Goal: Task Accomplishment & Management: Manage account settings

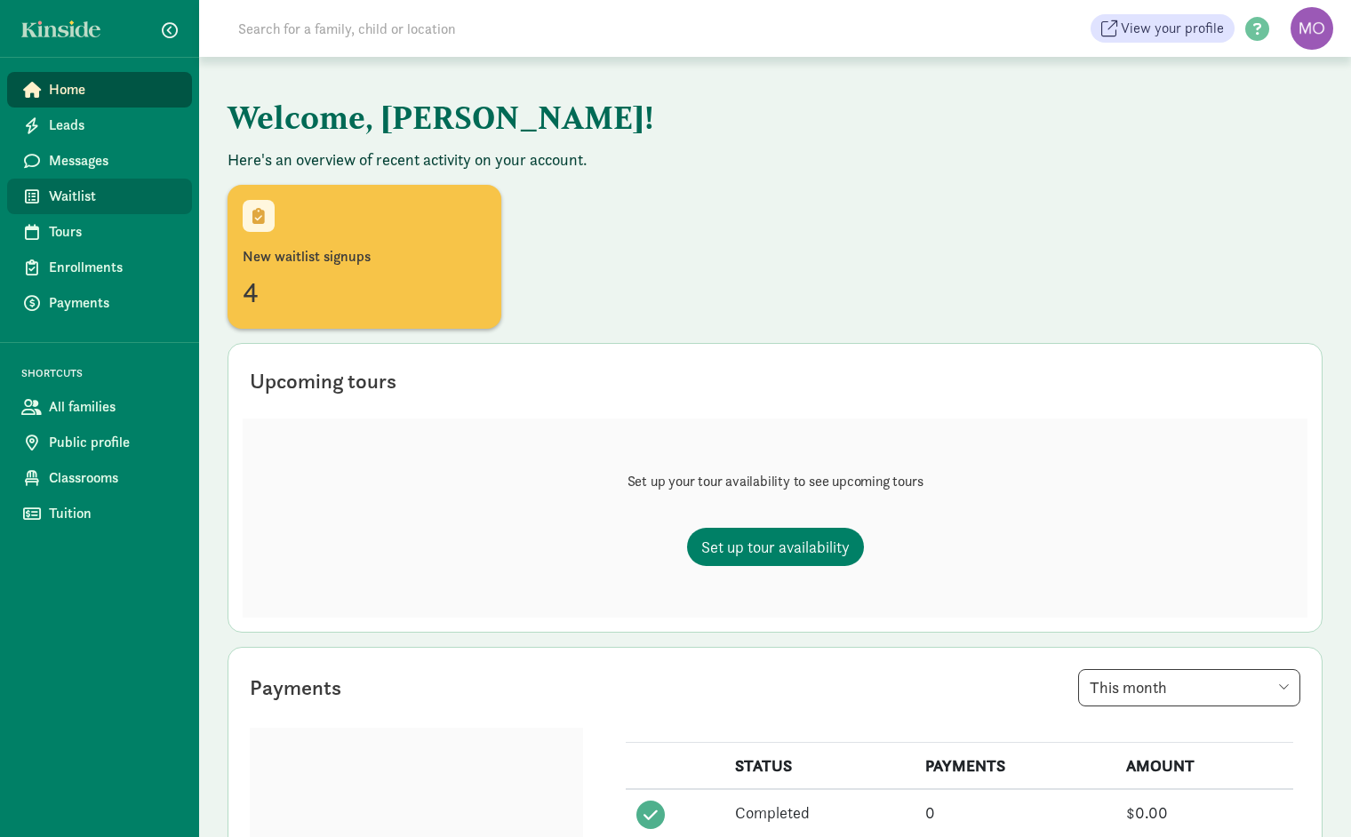
click at [75, 199] on span "Waitlist" at bounding box center [113, 196] width 129 height 21
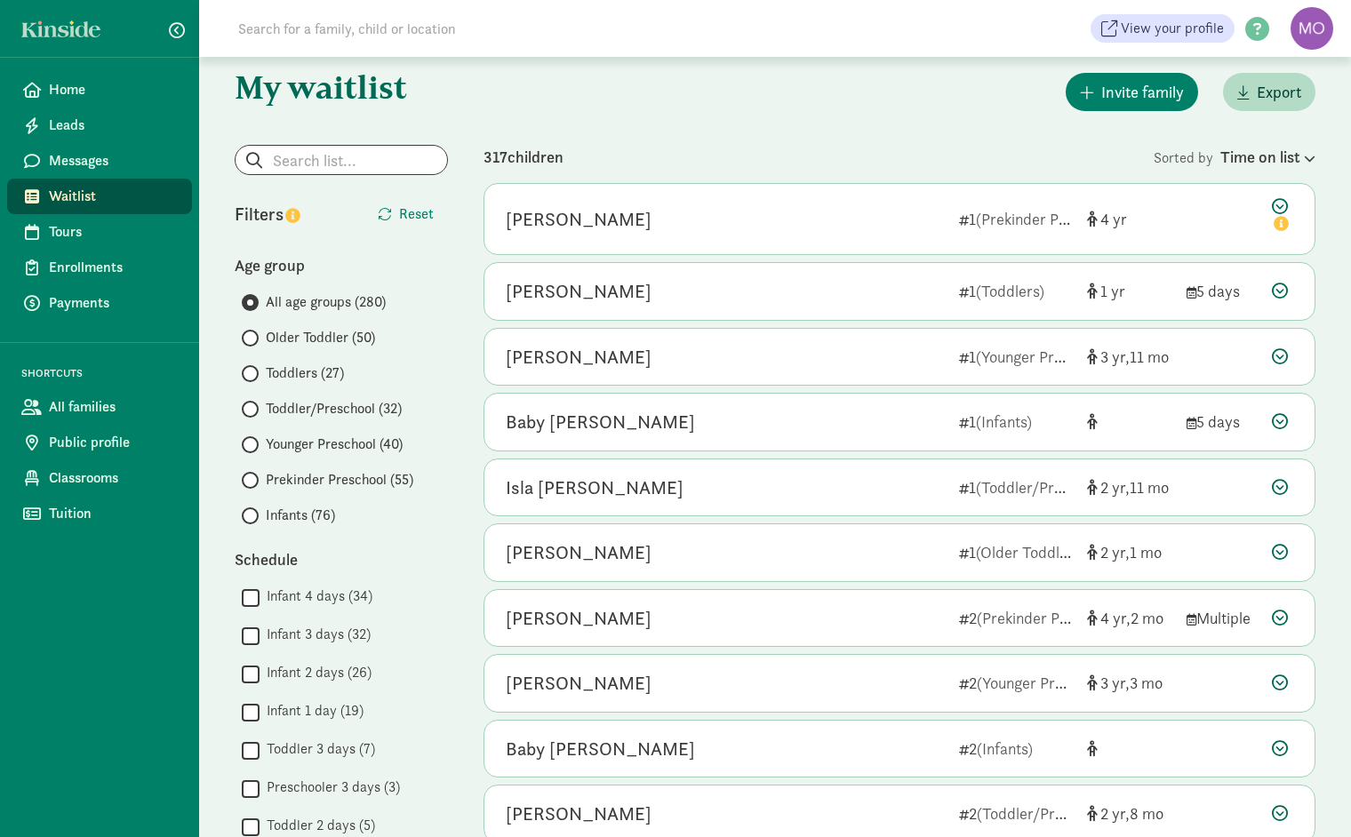
scroll to position [12, 0]
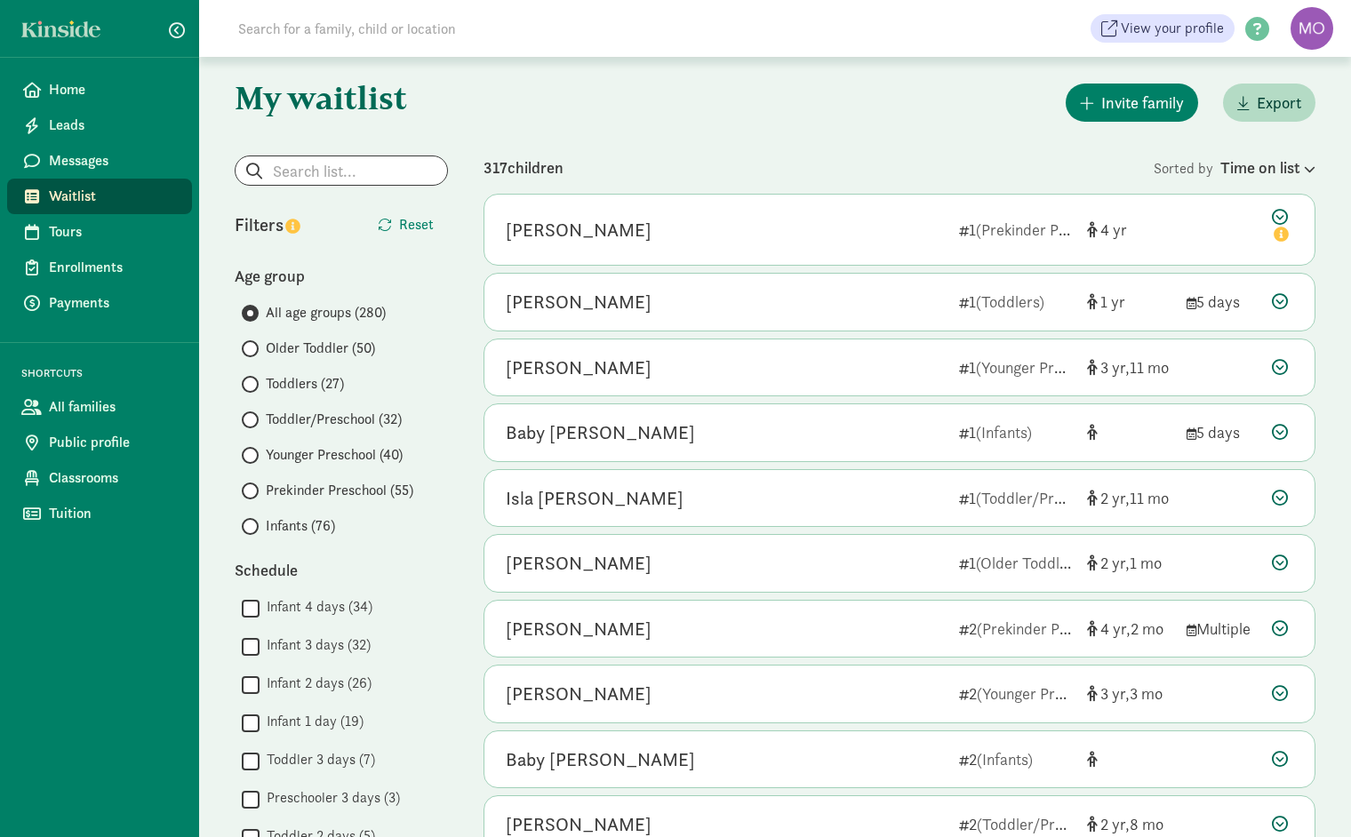
click at [249, 452] on input "Younger Preschool (40)" at bounding box center [248, 456] width 12 height 12
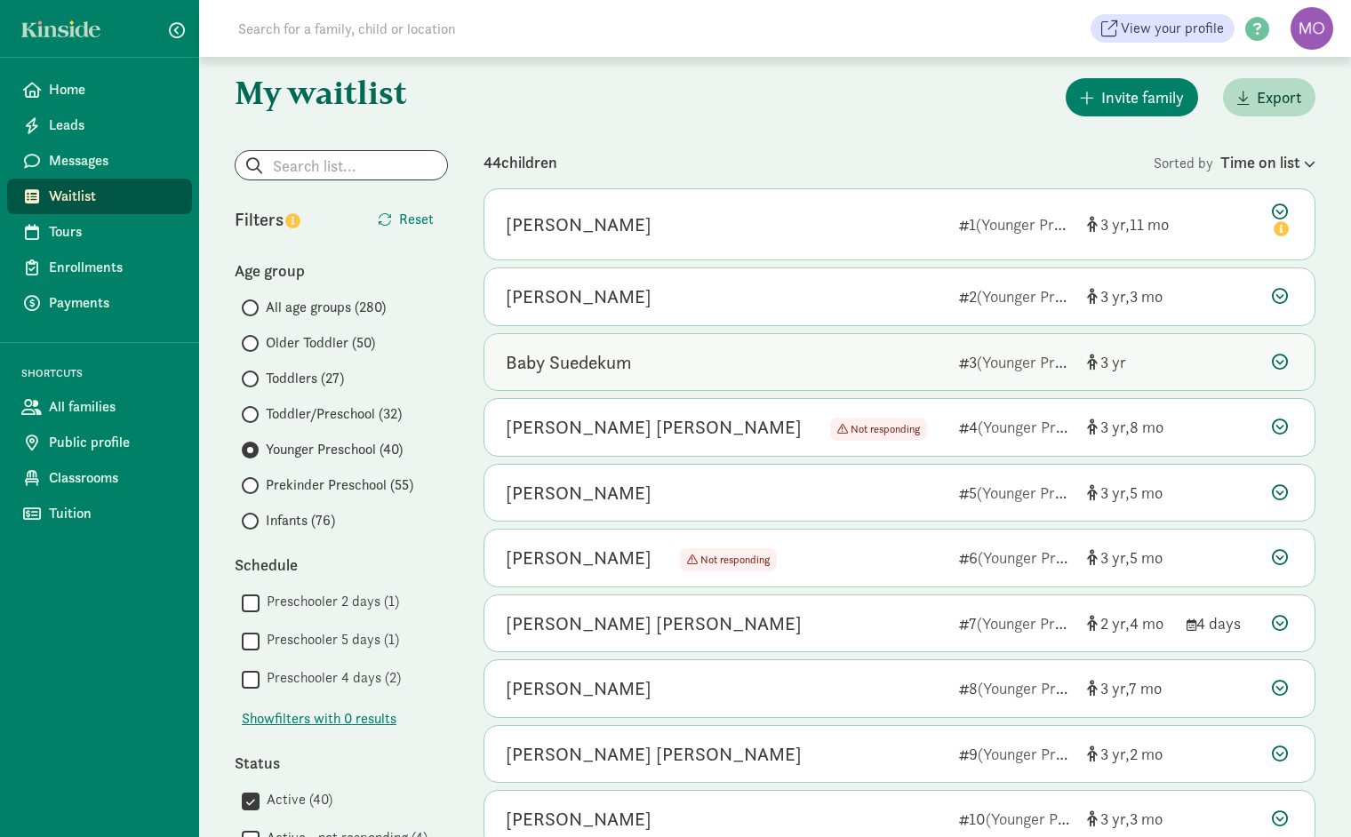
scroll to position [29, 0]
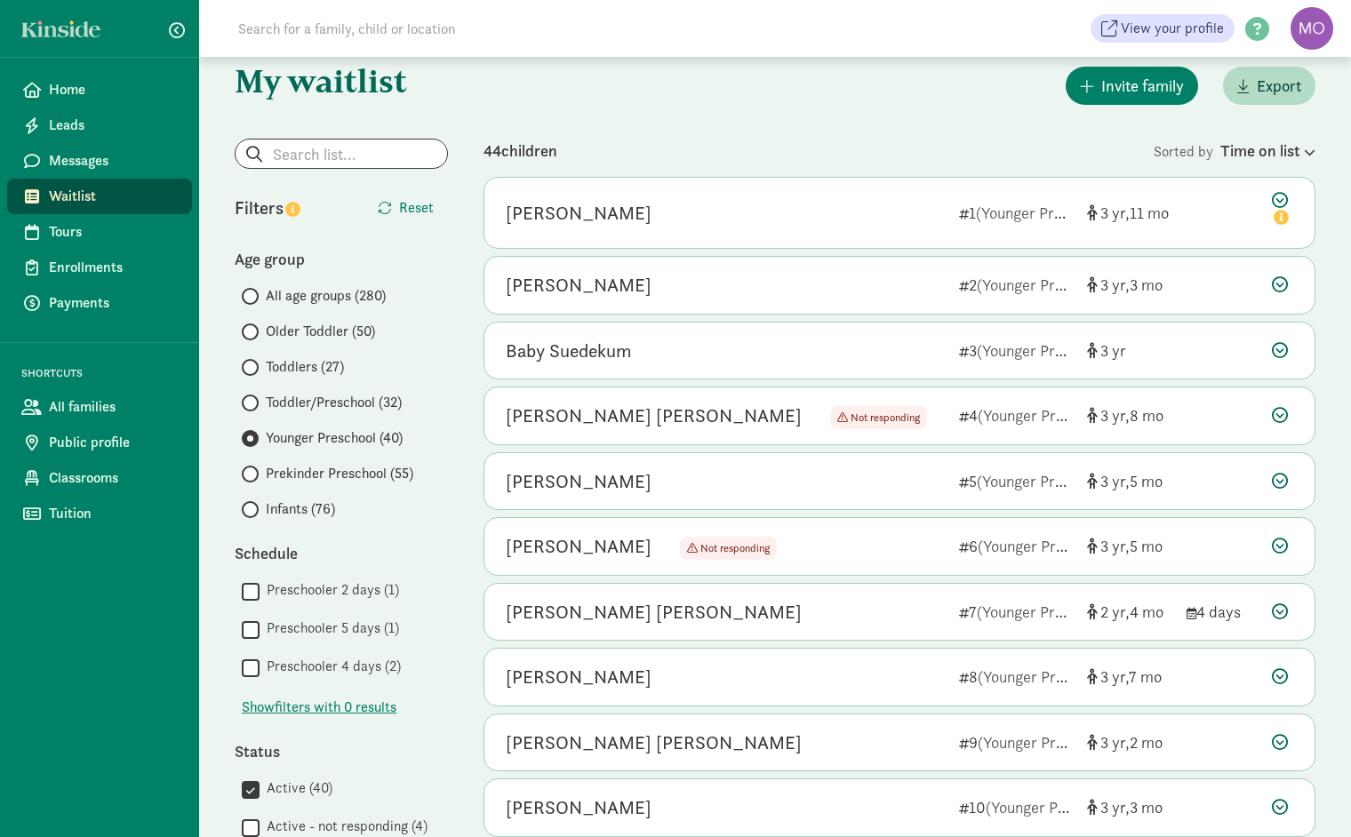
click at [252, 364] on input "Toddlers (27)" at bounding box center [248, 368] width 12 height 12
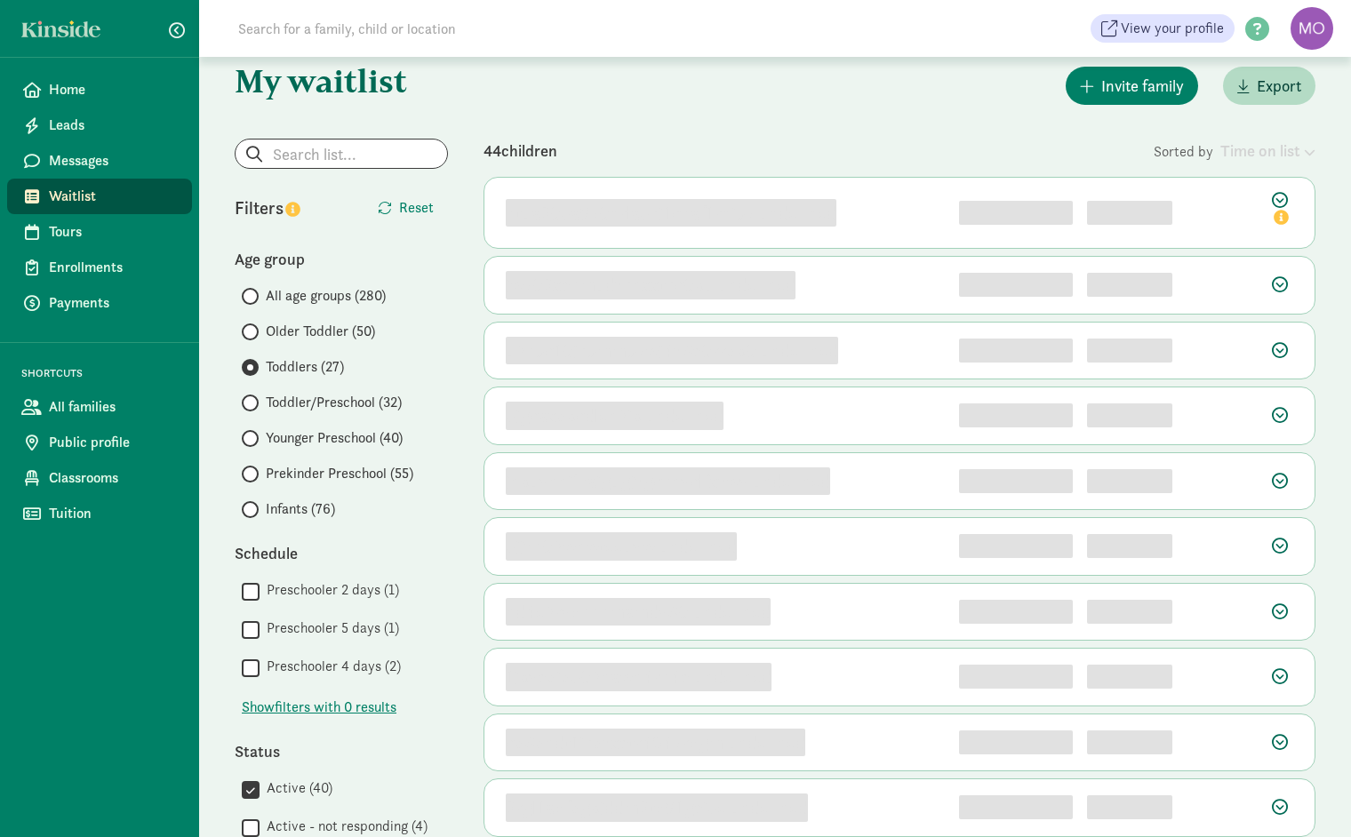
scroll to position [0, 0]
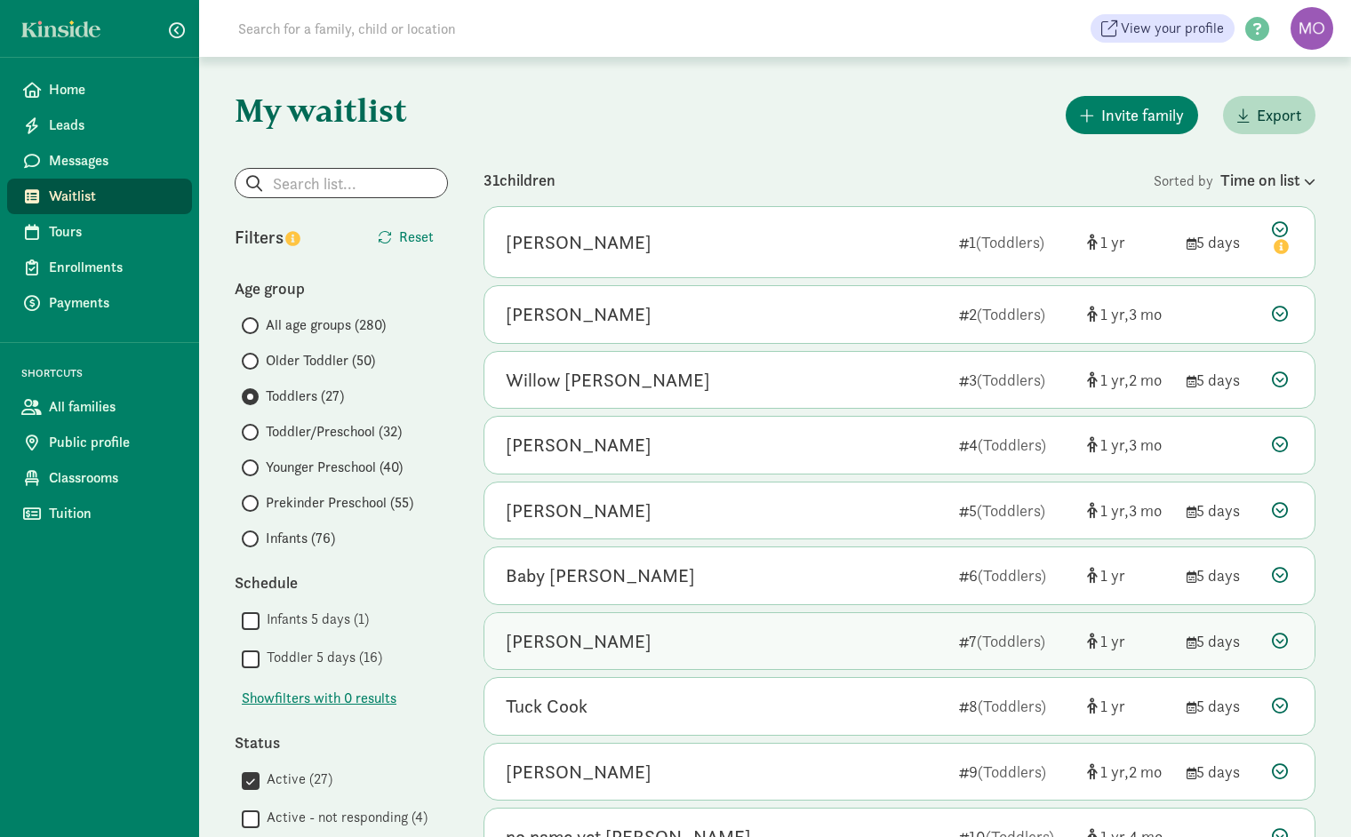
click at [1285, 636] on icon at bounding box center [1280, 641] width 16 height 16
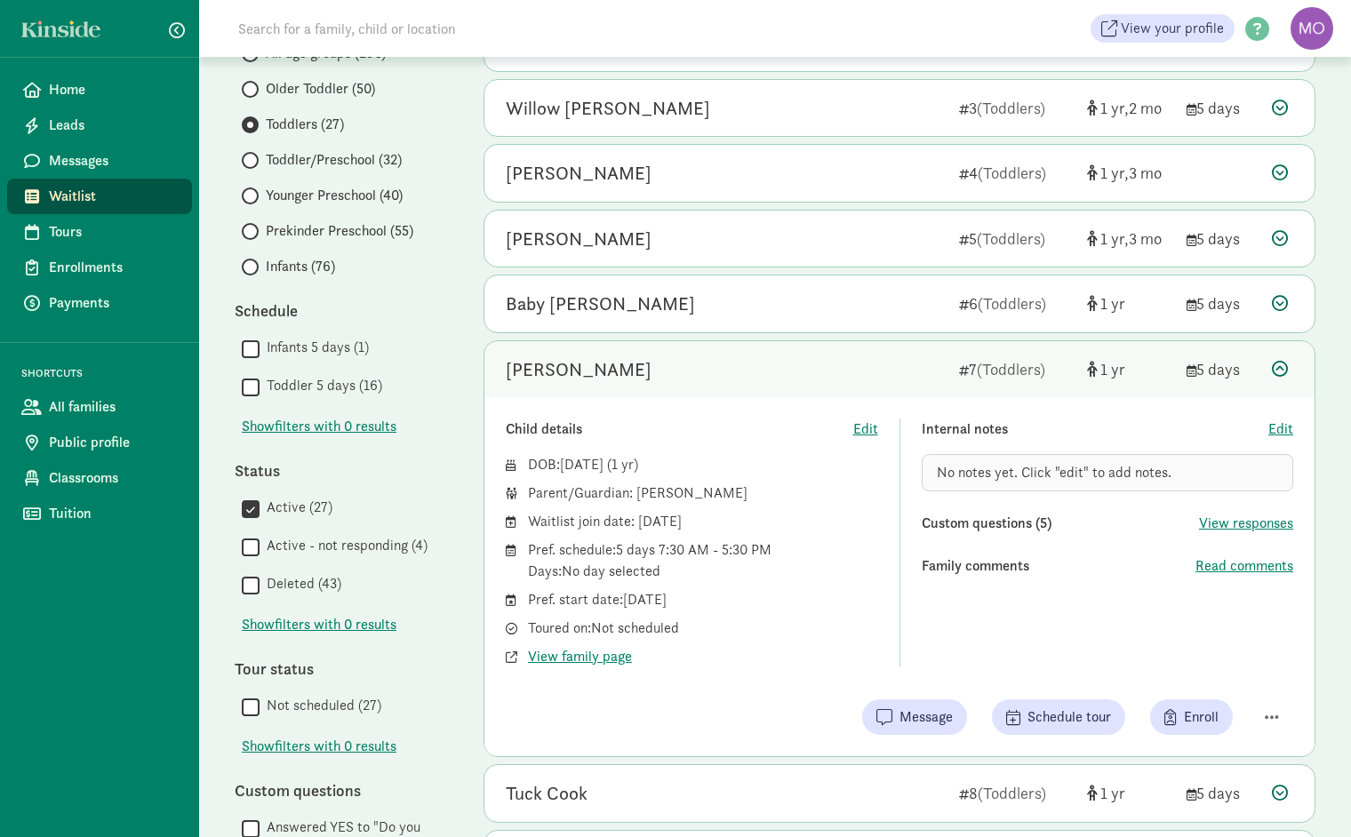
scroll to position [282, 0]
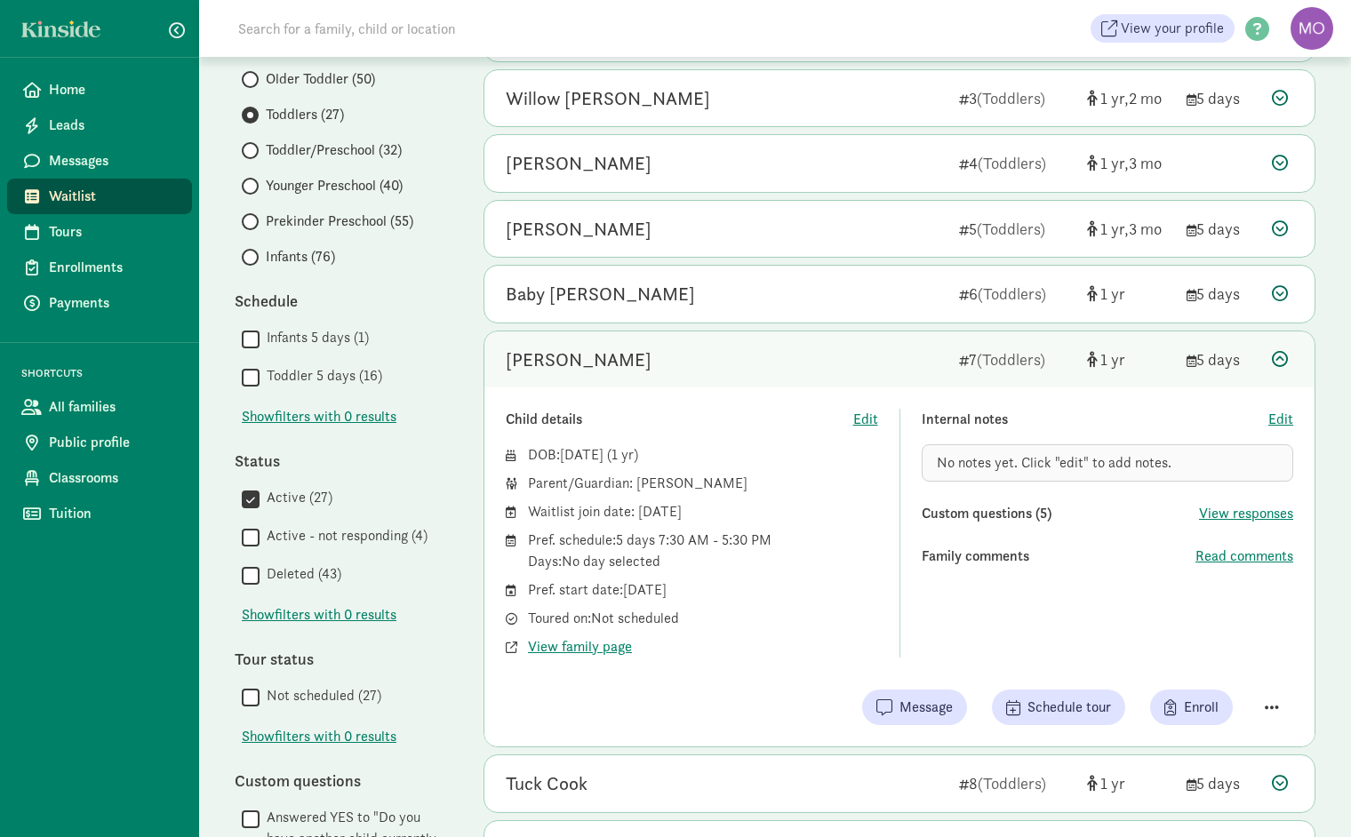
click at [1271, 707] on span "button" at bounding box center [1272, 708] width 14 height 16
click at [1246, 652] on div "Mark as unresponsive" at bounding box center [1210, 662] width 138 height 21
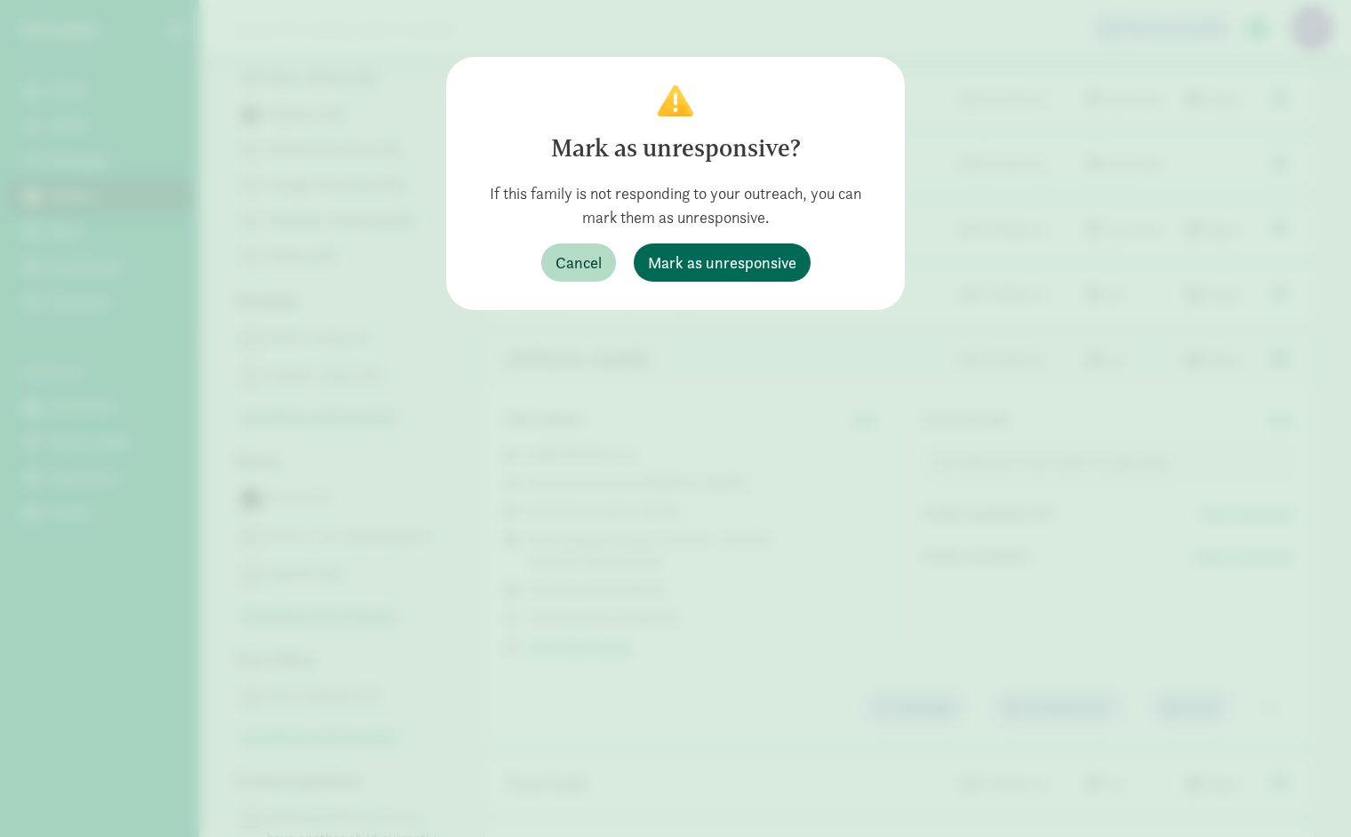
click at [747, 268] on span "Mark as unresponsive" at bounding box center [722, 263] width 148 height 24
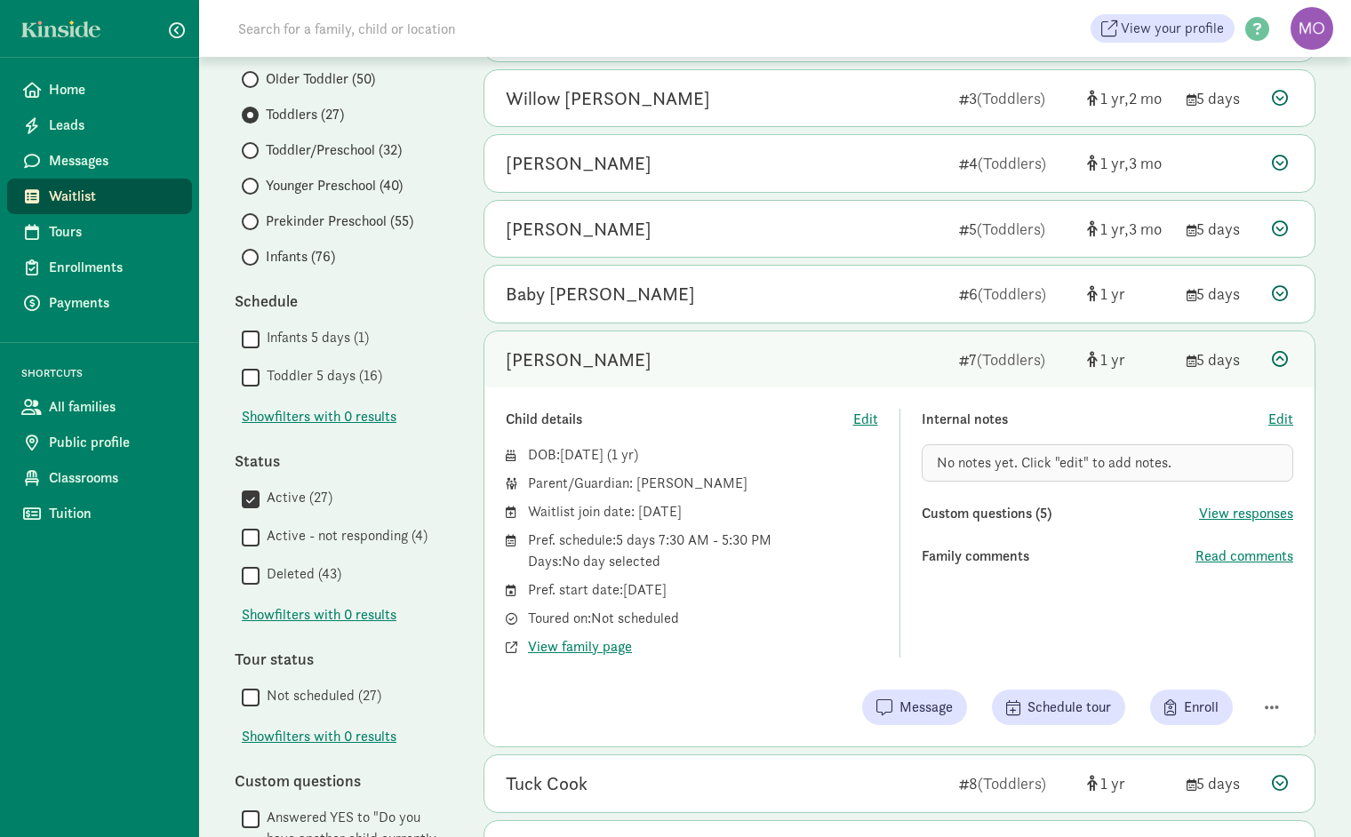
click at [1001, 453] on span "No notes yet. Click "edit" to add notes." at bounding box center [1054, 462] width 235 height 19
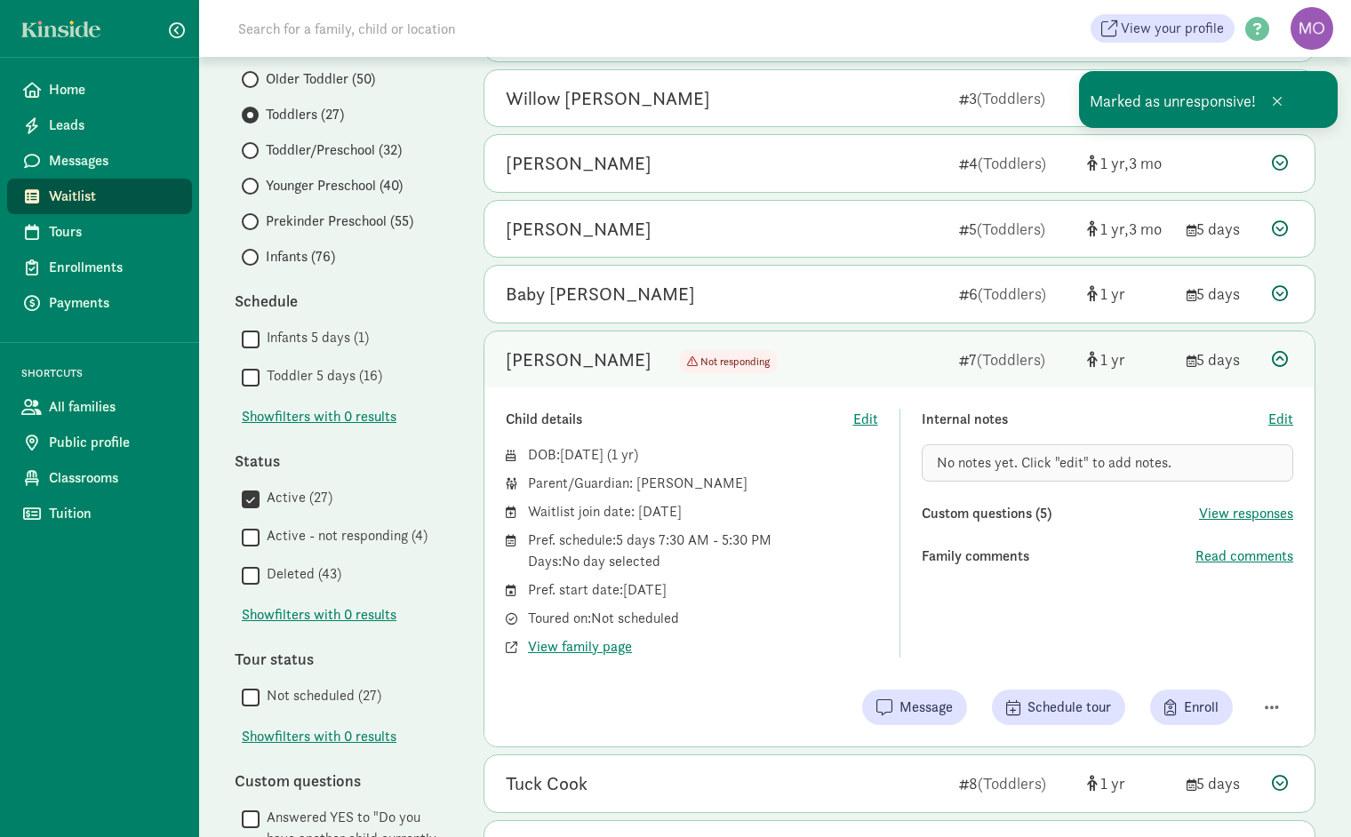
click at [1001, 453] on span "No notes yet. Click "edit" to add notes." at bounding box center [1054, 462] width 235 height 19
click at [1282, 414] on span "Edit" at bounding box center [1281, 419] width 25 height 21
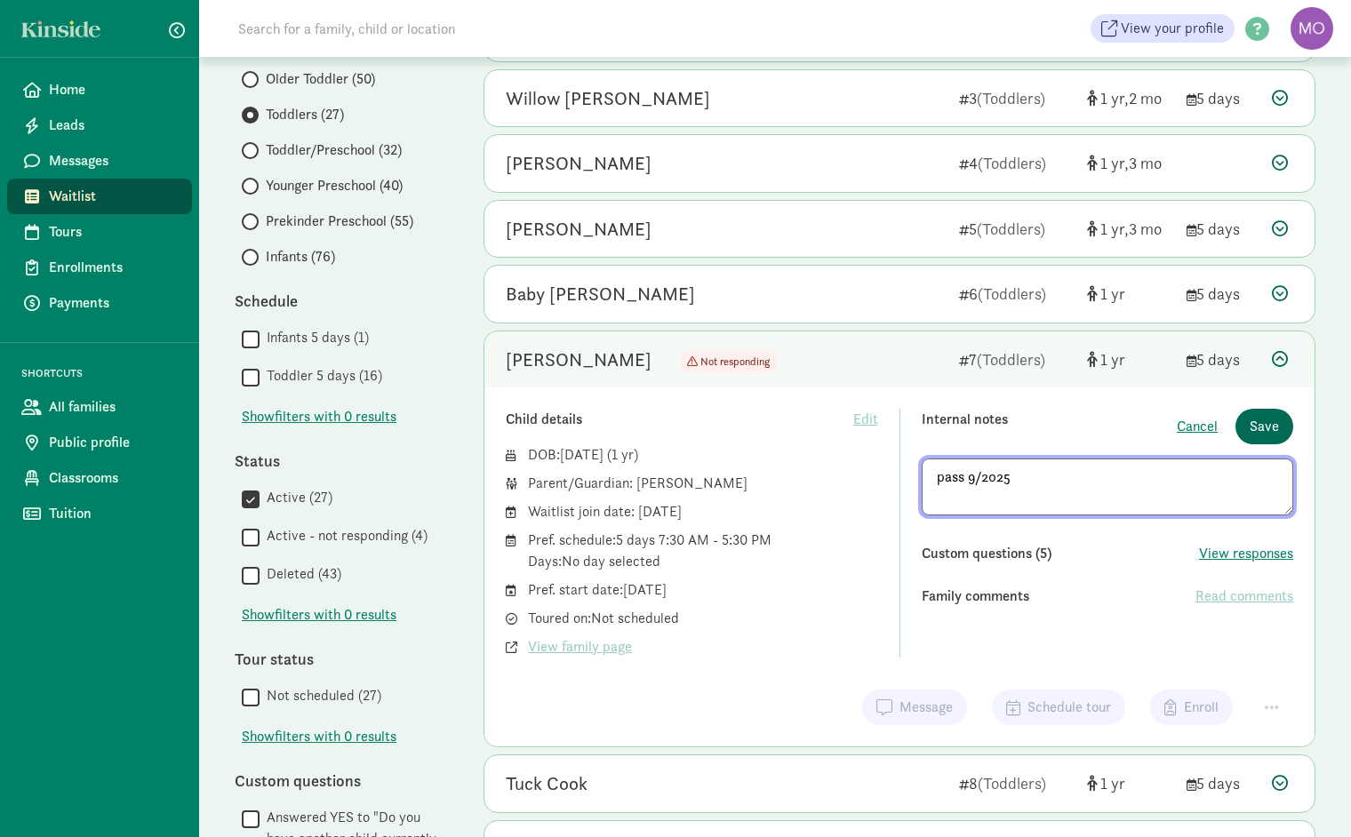
type textarea "pass 9/2025"
click at [1275, 419] on span "Save" at bounding box center [1264, 426] width 29 height 21
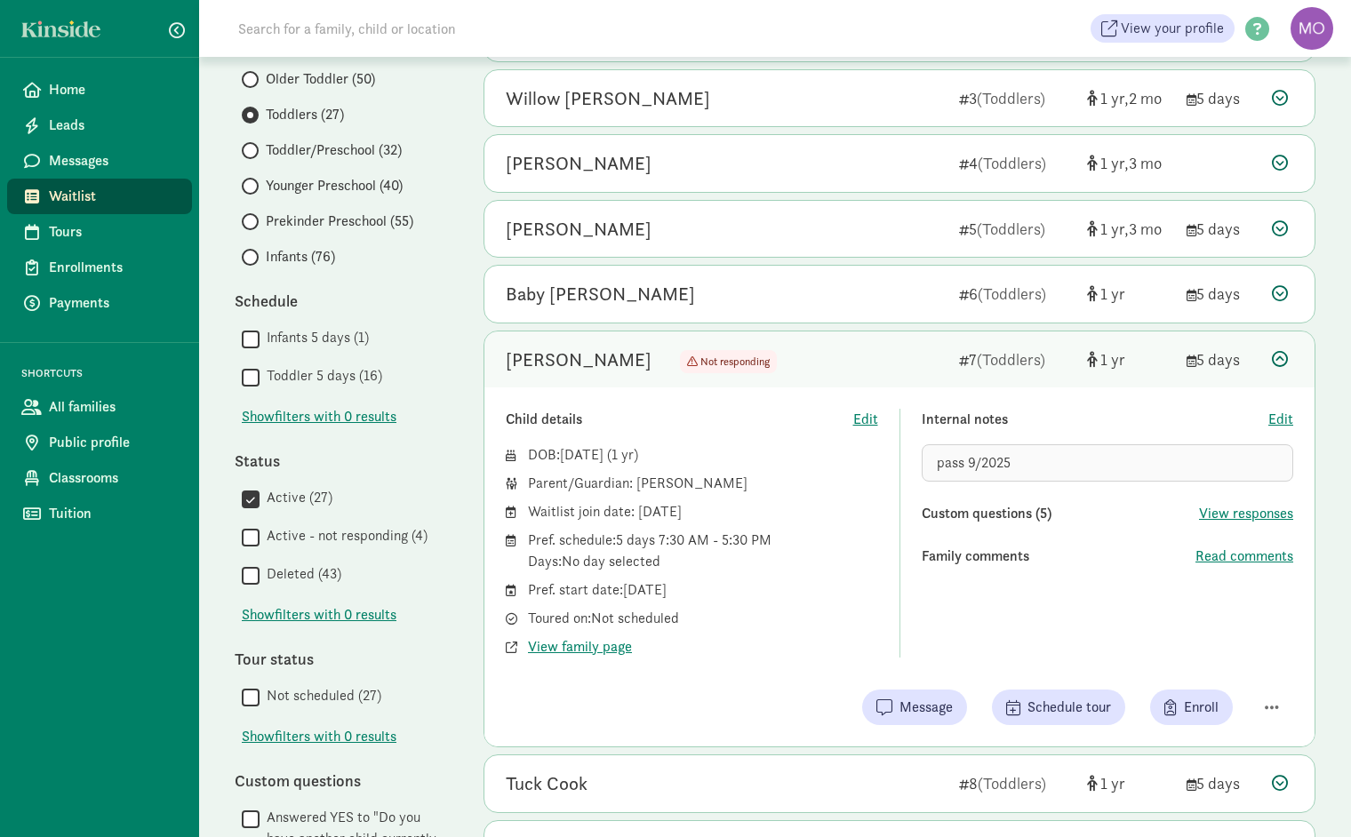
click at [1278, 343] on div "[PERSON_NAME] Not responding Not responding 7 (Toddlers) 1 5 days" at bounding box center [899, 360] width 830 height 57
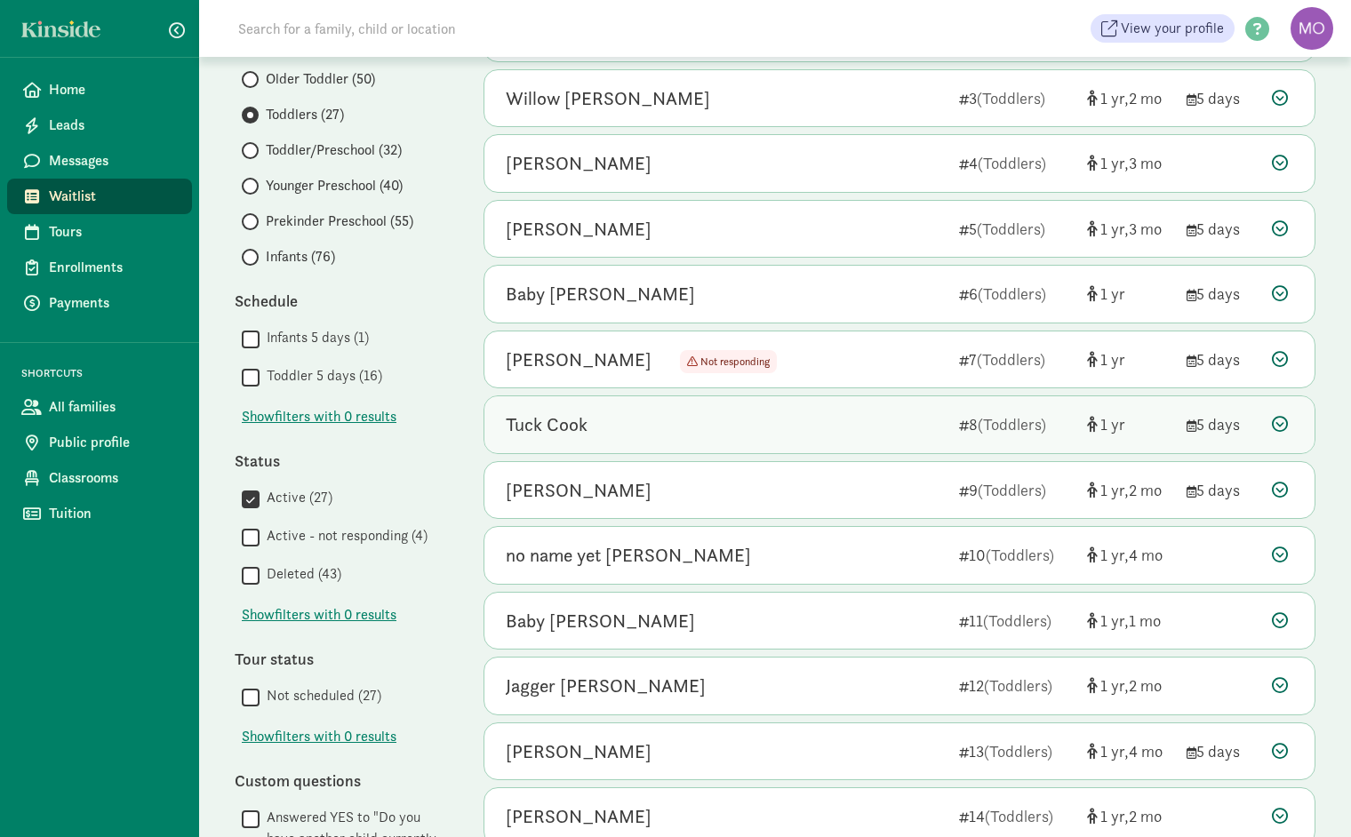
click at [1285, 419] on icon at bounding box center [1280, 424] width 16 height 16
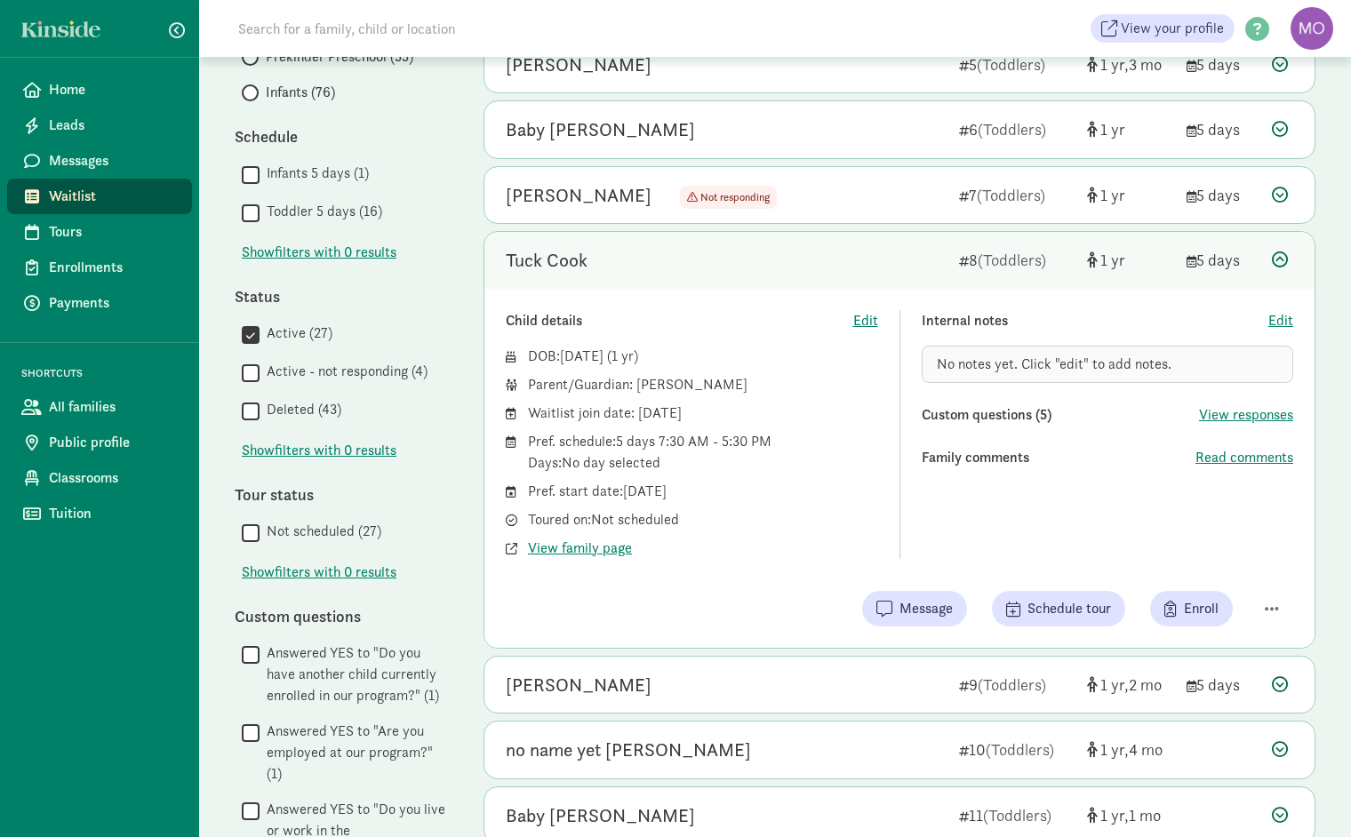
scroll to position [527, 0]
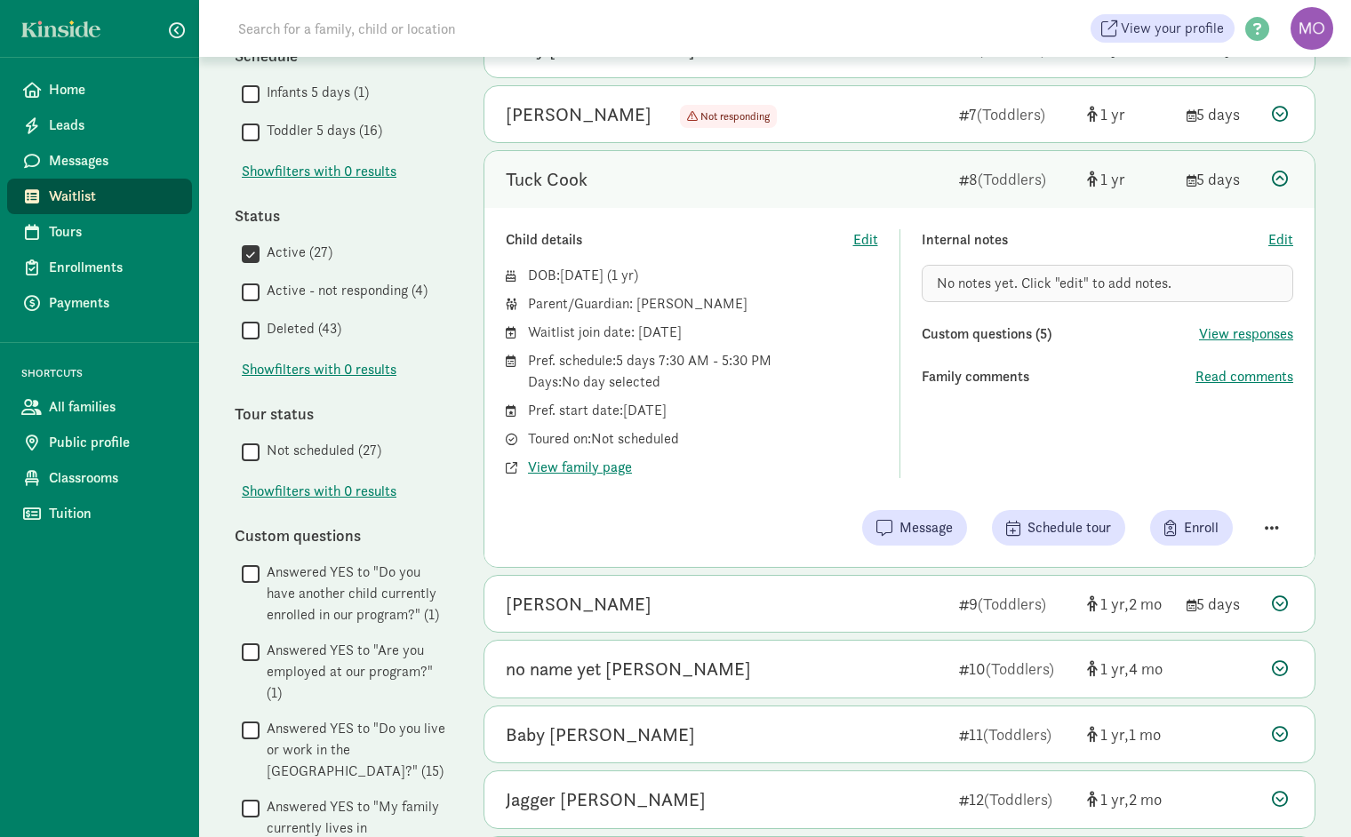
click at [1274, 524] on span "button" at bounding box center [1272, 528] width 14 height 16
click at [1225, 472] on div "Mark as unresponsive" at bounding box center [1210, 482] width 138 height 21
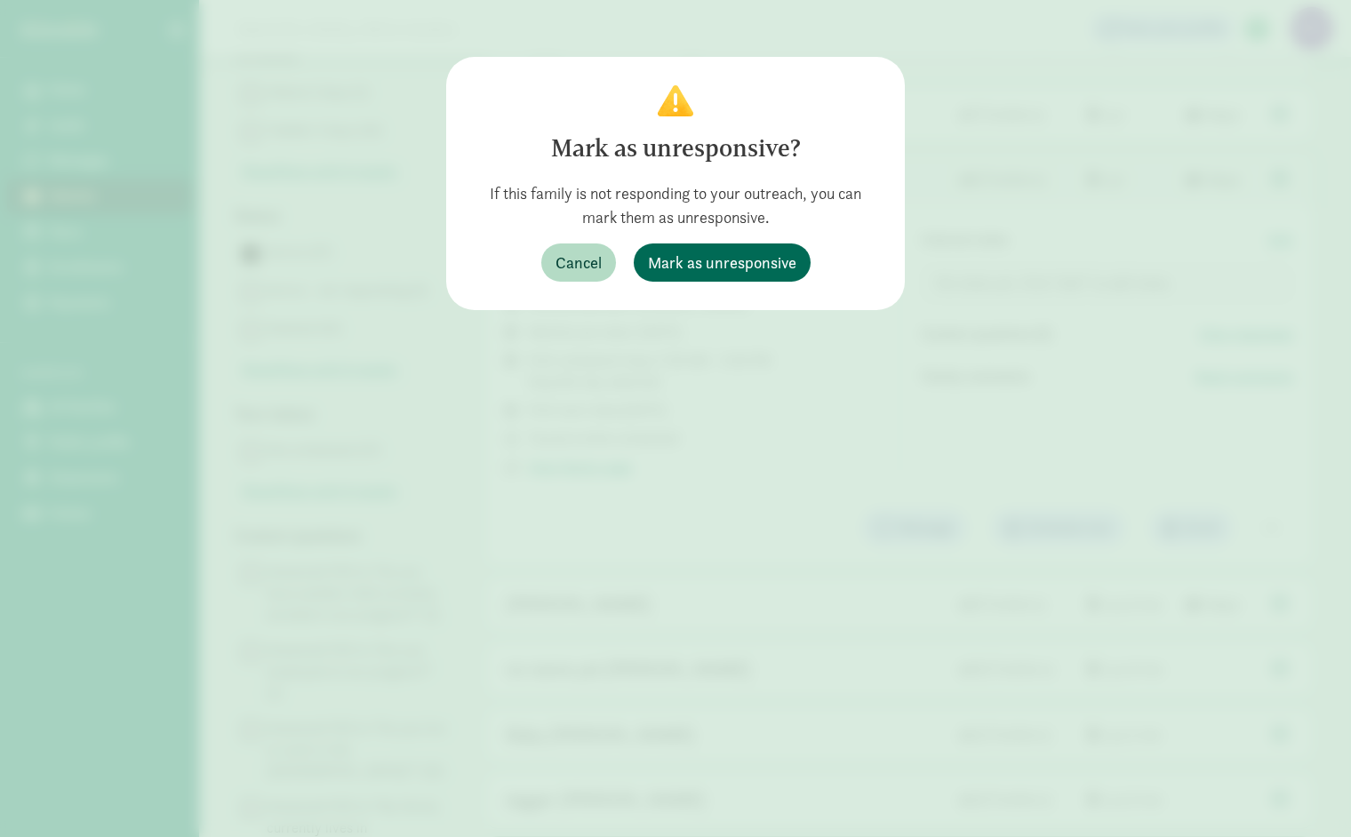
click at [740, 260] on span "Mark as unresponsive" at bounding box center [722, 263] width 148 height 24
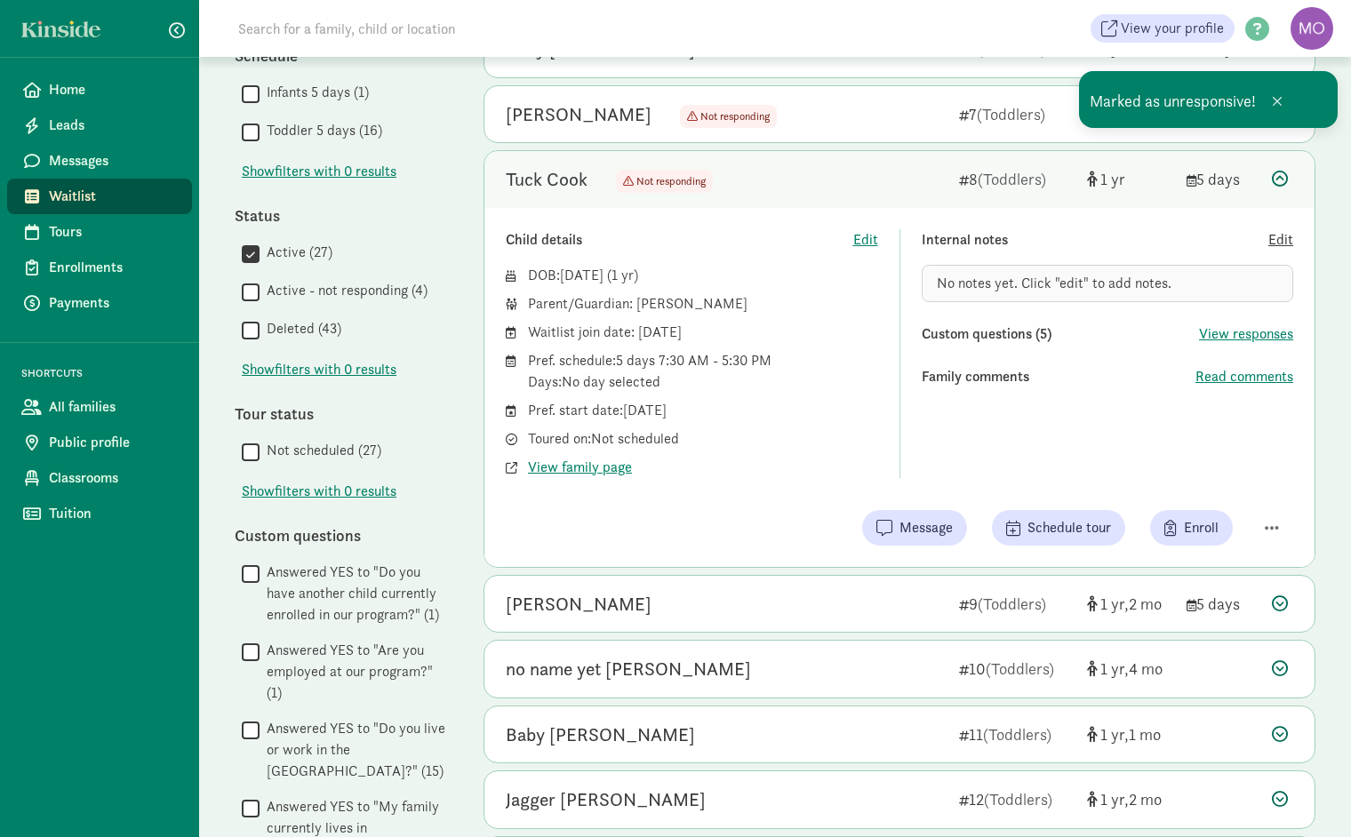
click at [1285, 239] on span "Edit" at bounding box center [1281, 239] width 25 height 21
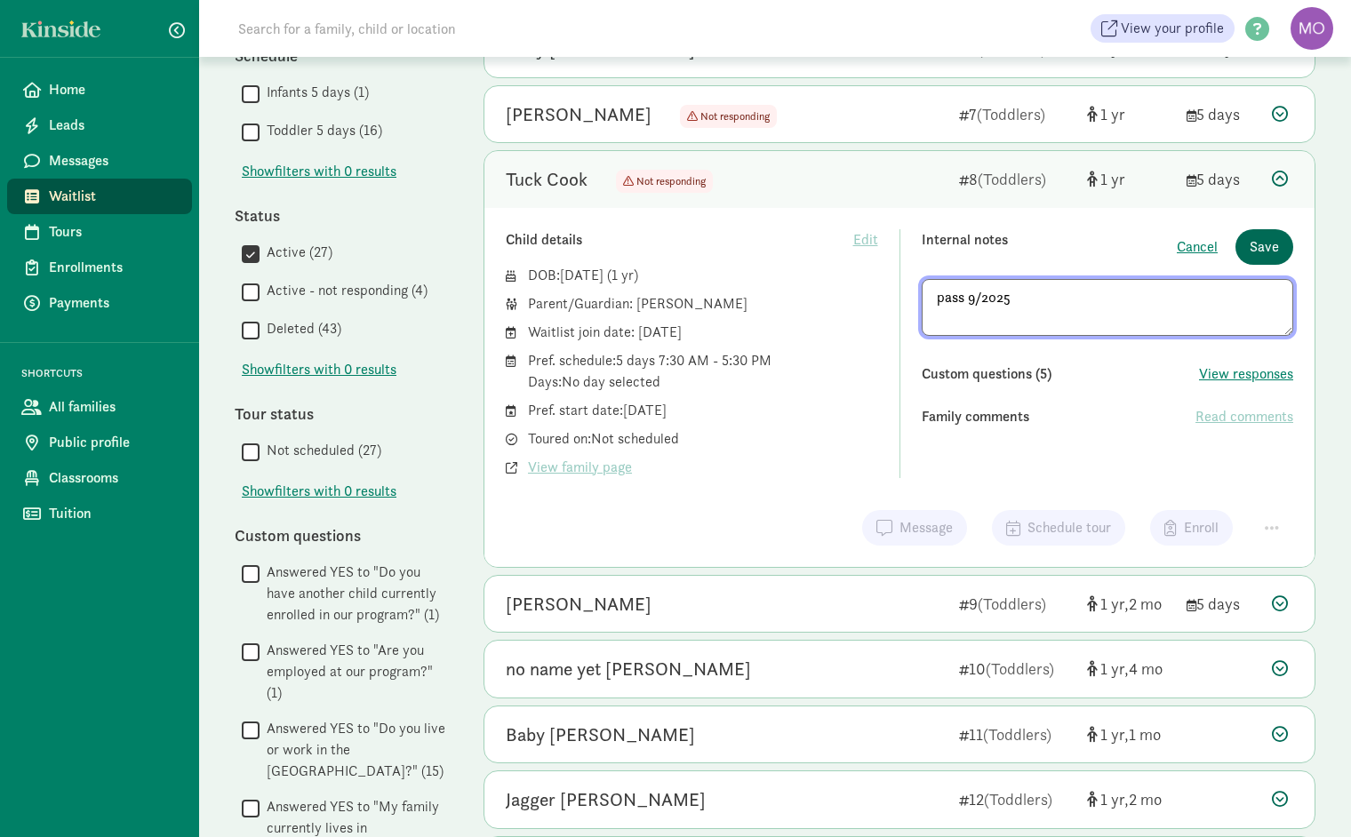
type textarea "pass 9/2025"
click at [1257, 244] on span "Save" at bounding box center [1264, 246] width 29 height 21
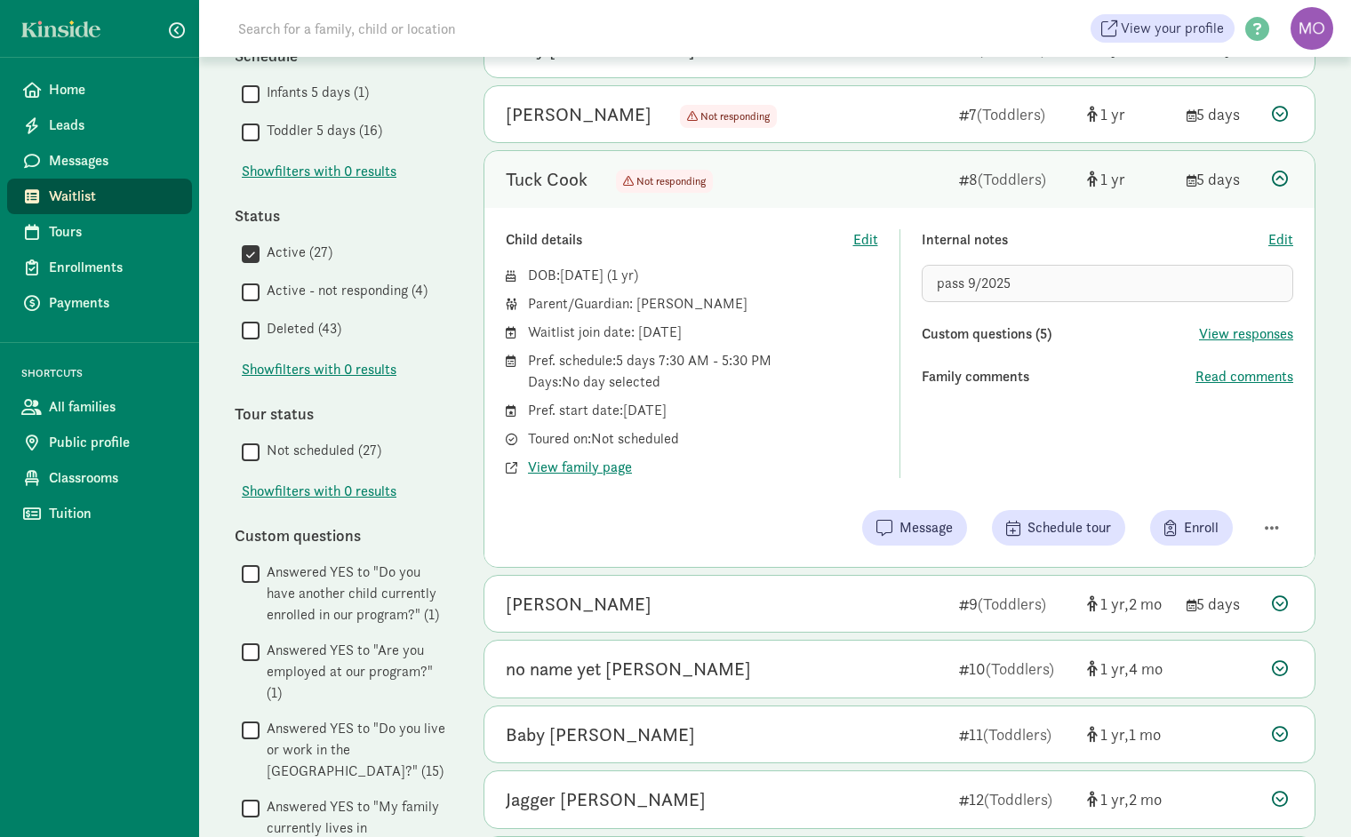
click at [1282, 174] on icon at bounding box center [1280, 179] width 16 height 16
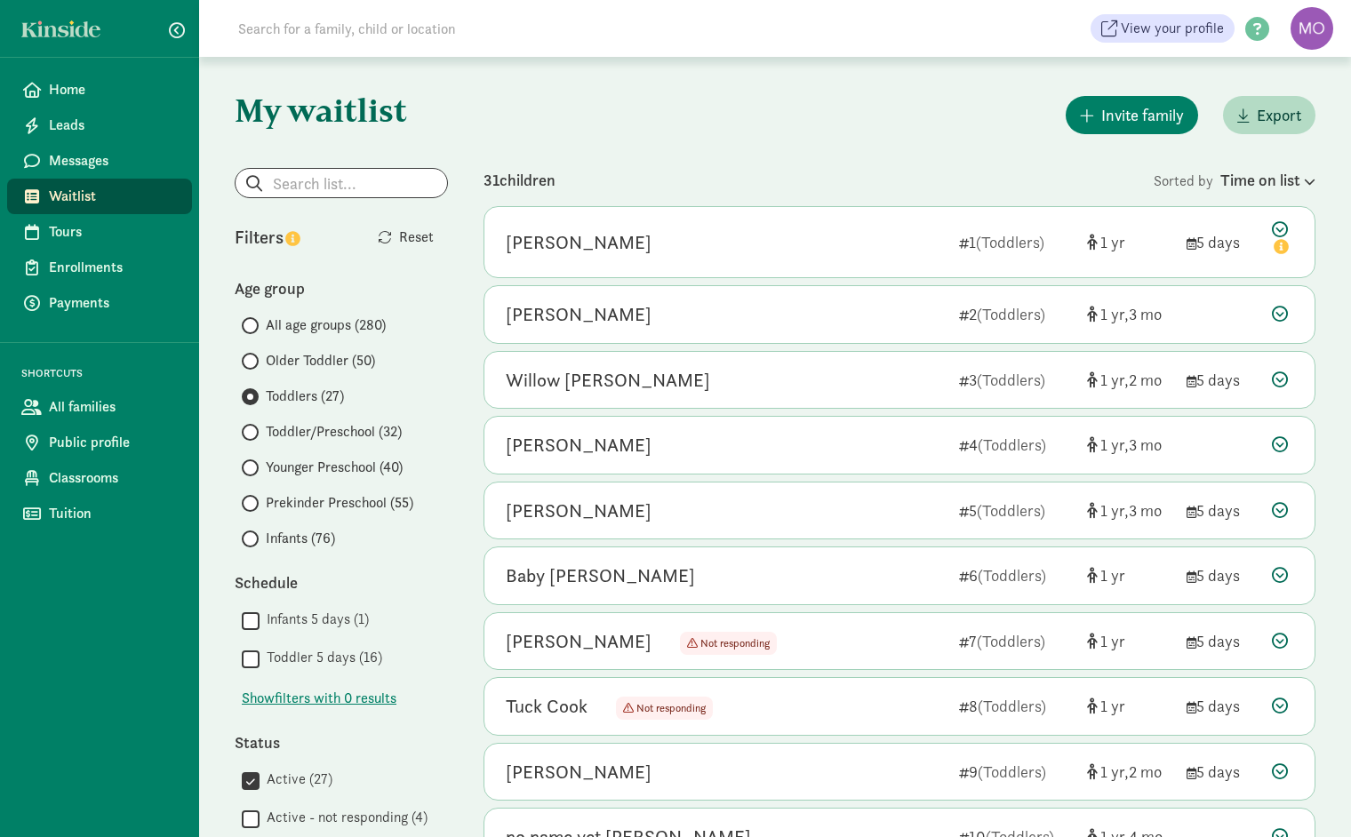
scroll to position [0, 0]
click at [362, 176] on input "search" at bounding box center [342, 183] width 212 height 28
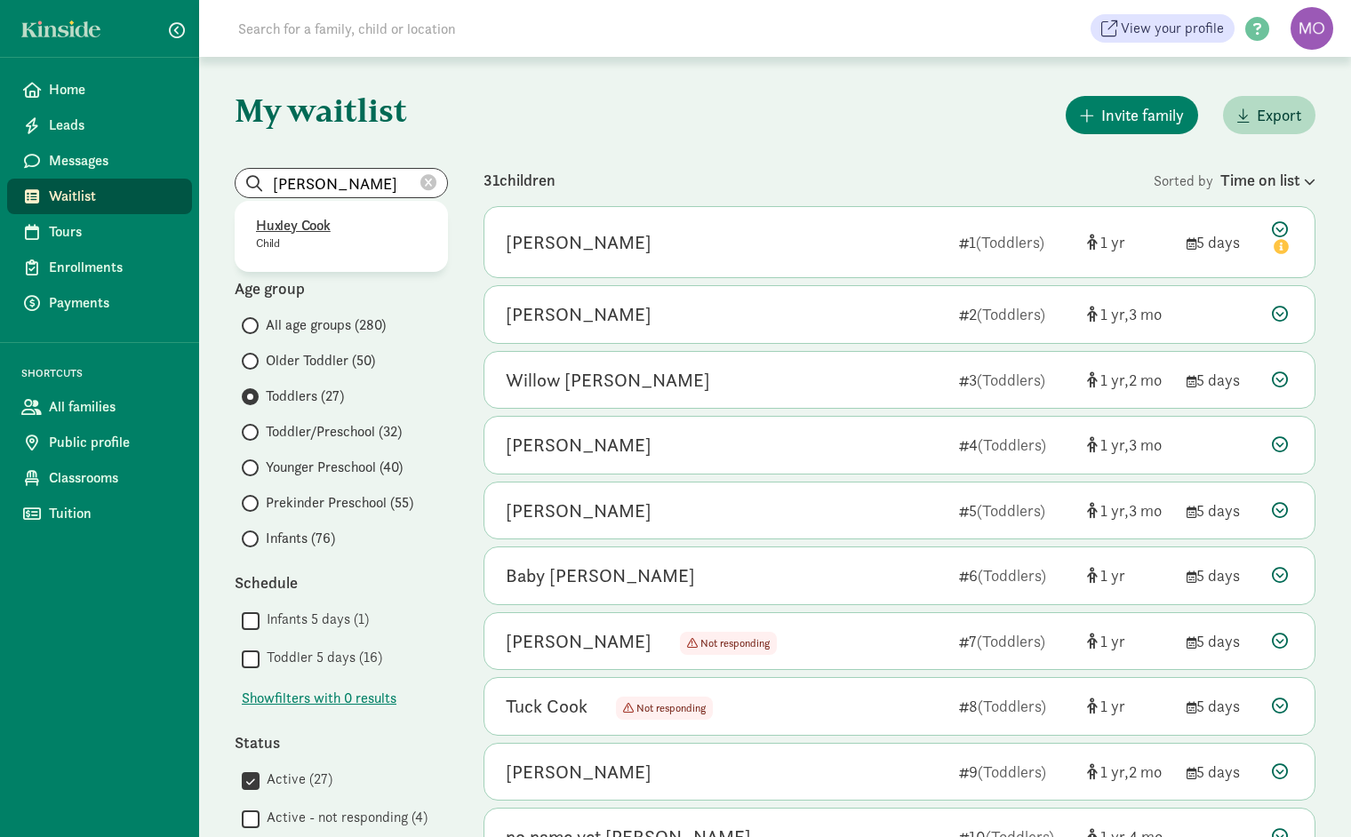
click at [321, 225] on p "Huxley Cook" at bounding box center [341, 225] width 171 height 21
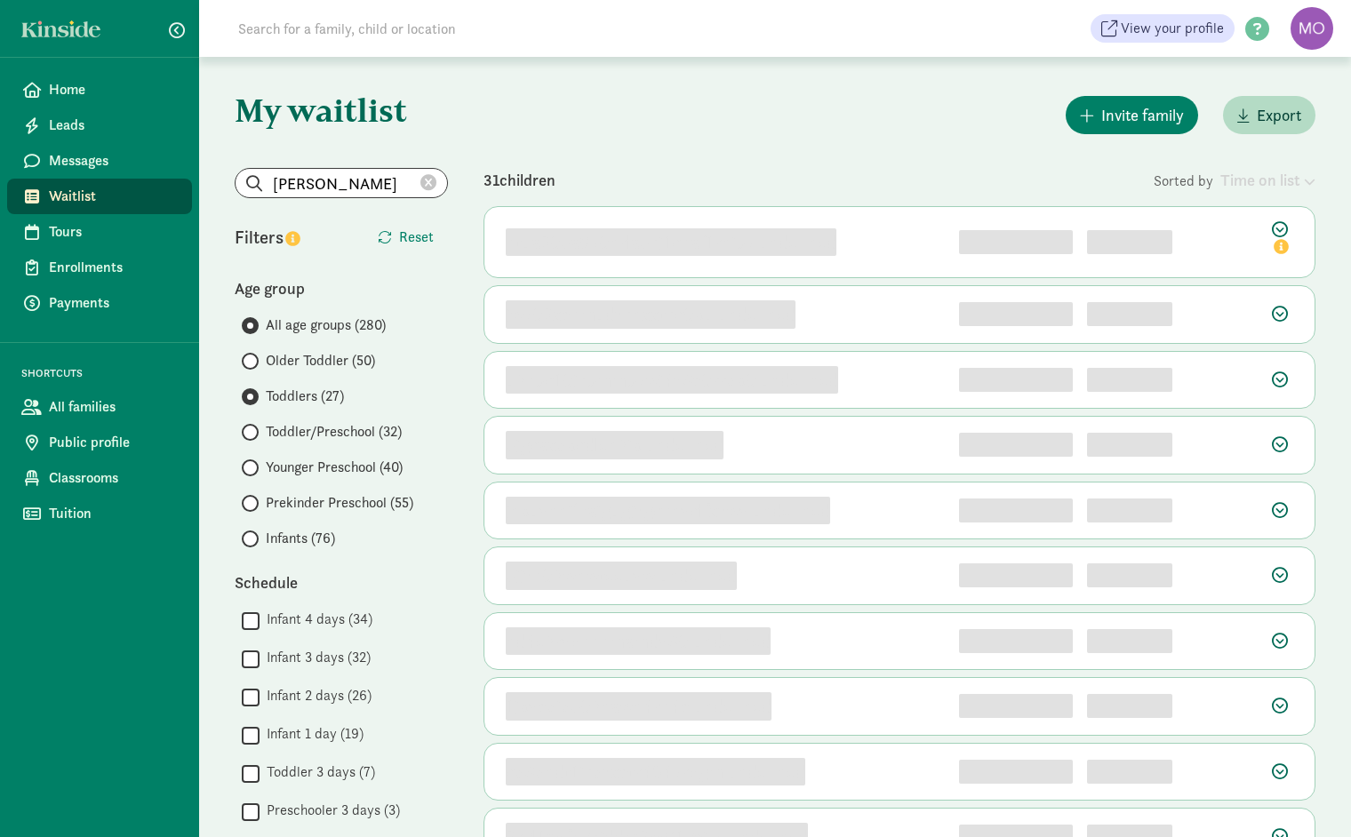
type input "Huxley Cook"
radio input "true"
radio input "false"
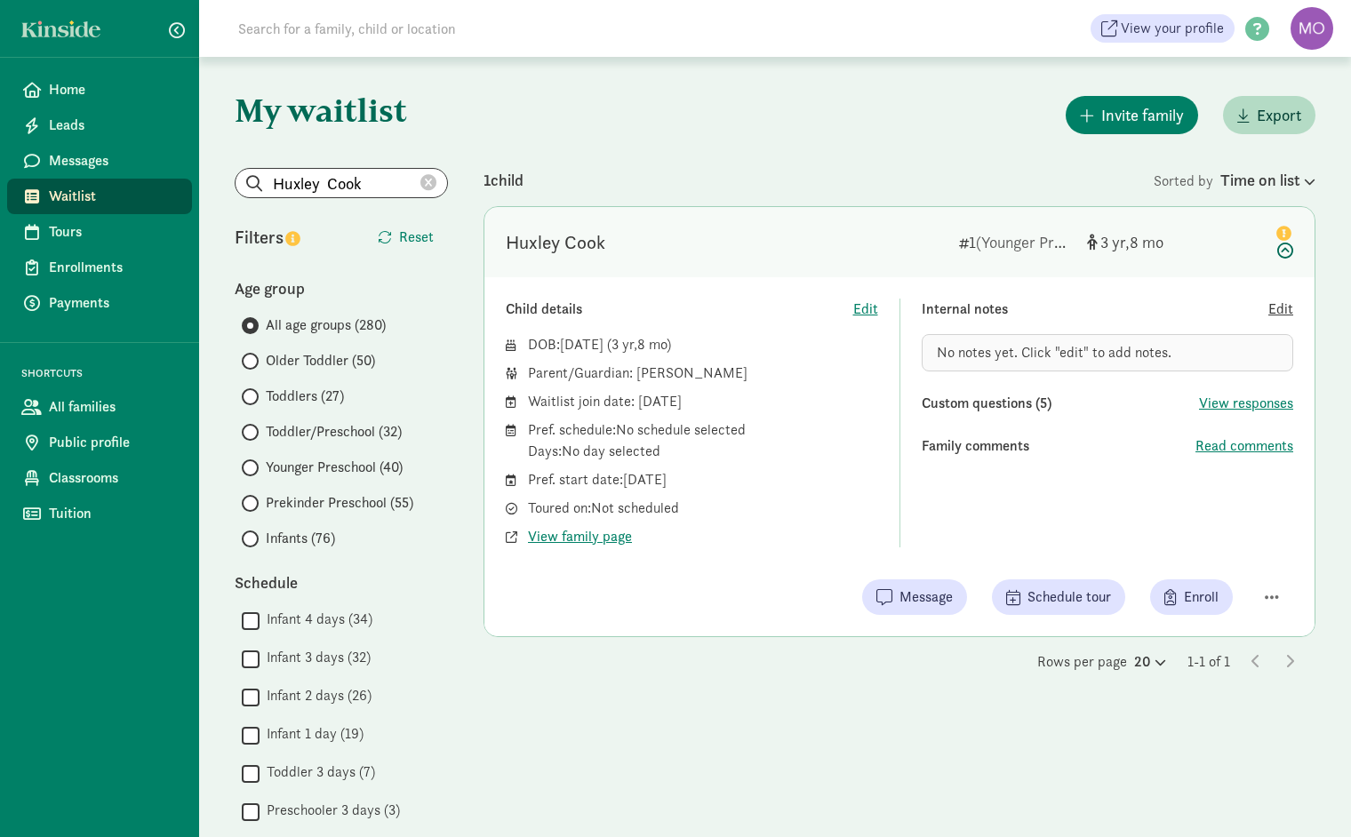
click at [1285, 312] on span "Edit" at bounding box center [1281, 309] width 25 height 21
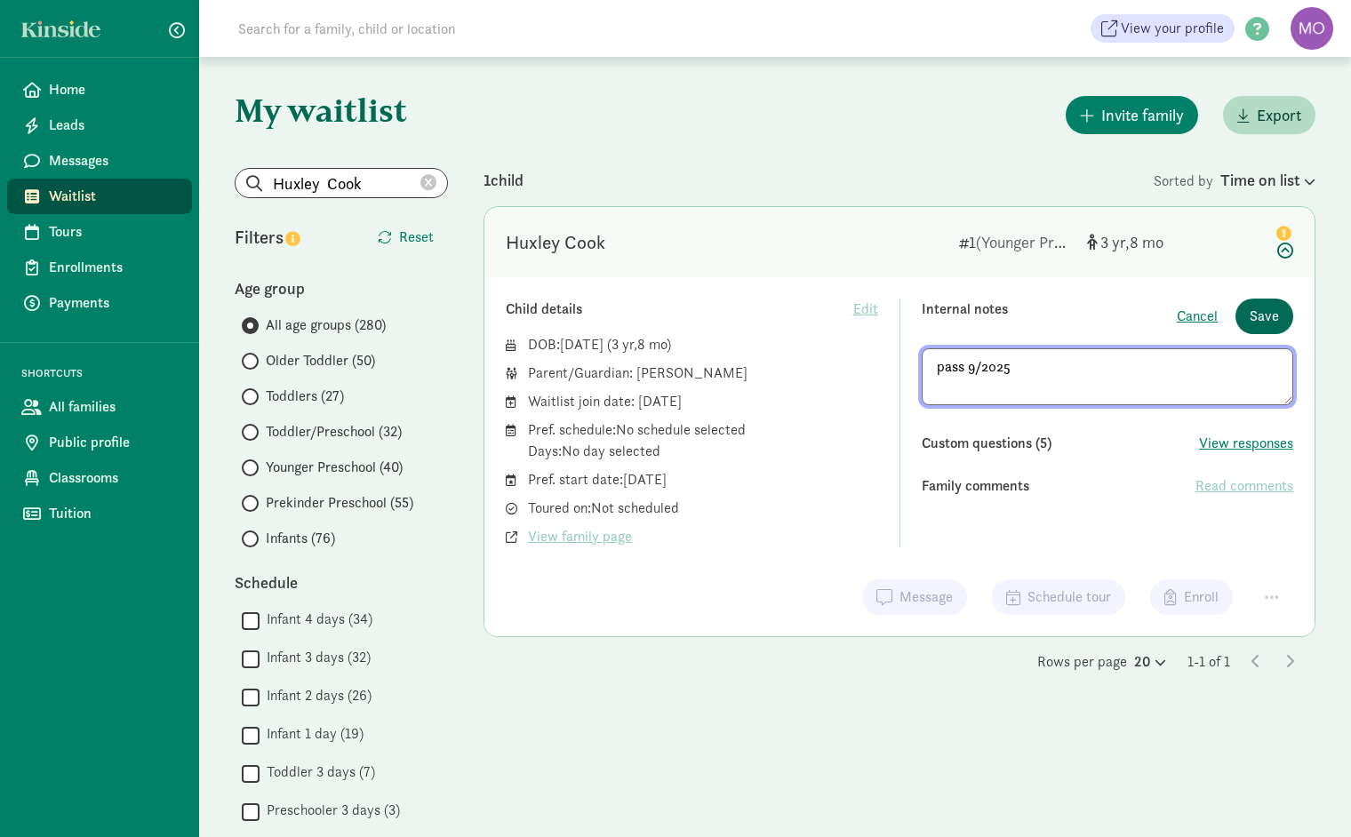
type textarea "pass 9/2025"
click at [1264, 315] on span "Save" at bounding box center [1264, 316] width 29 height 21
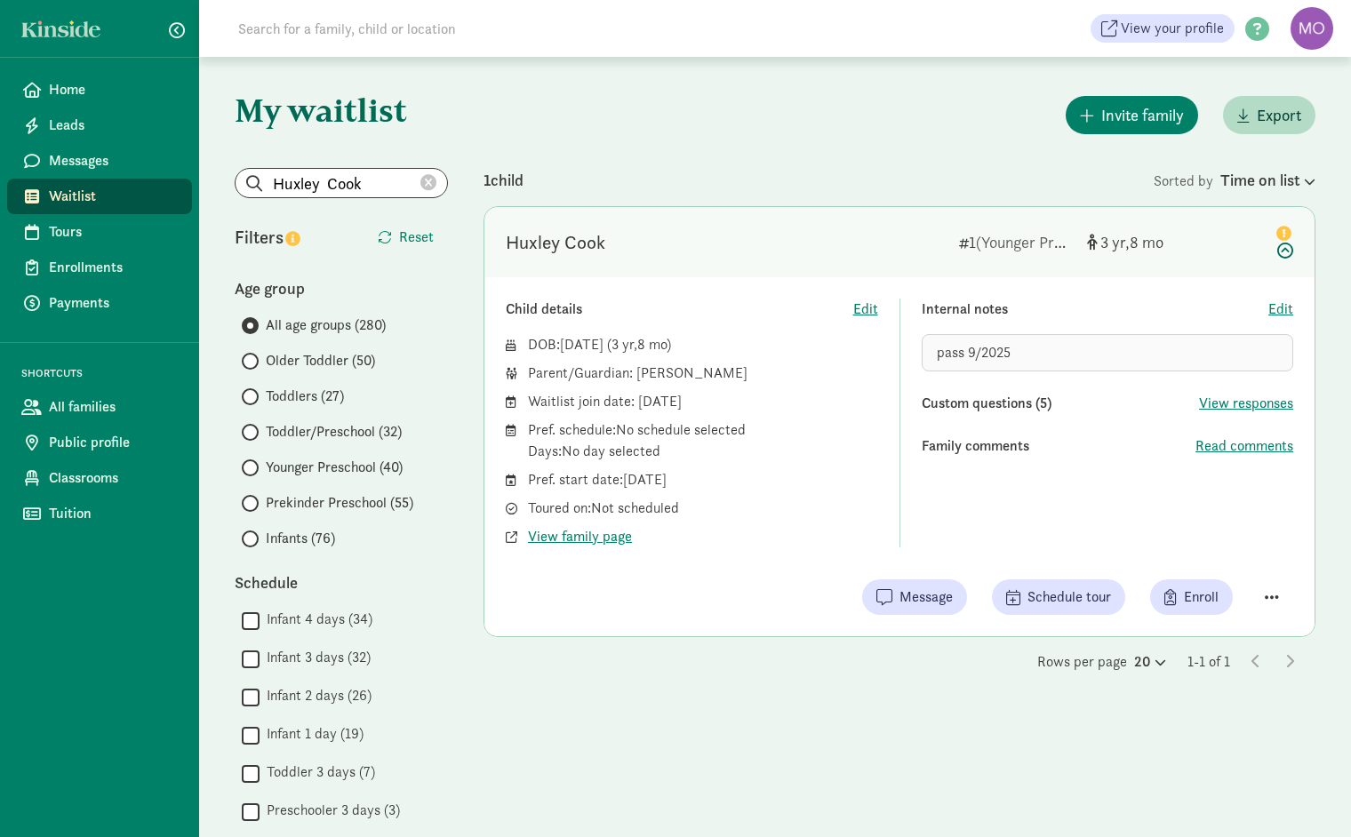
click at [1270, 597] on span "button" at bounding box center [1272, 597] width 14 height 16
click at [1247, 541] on div "Mark as unresponsive" at bounding box center [1210, 551] width 138 height 21
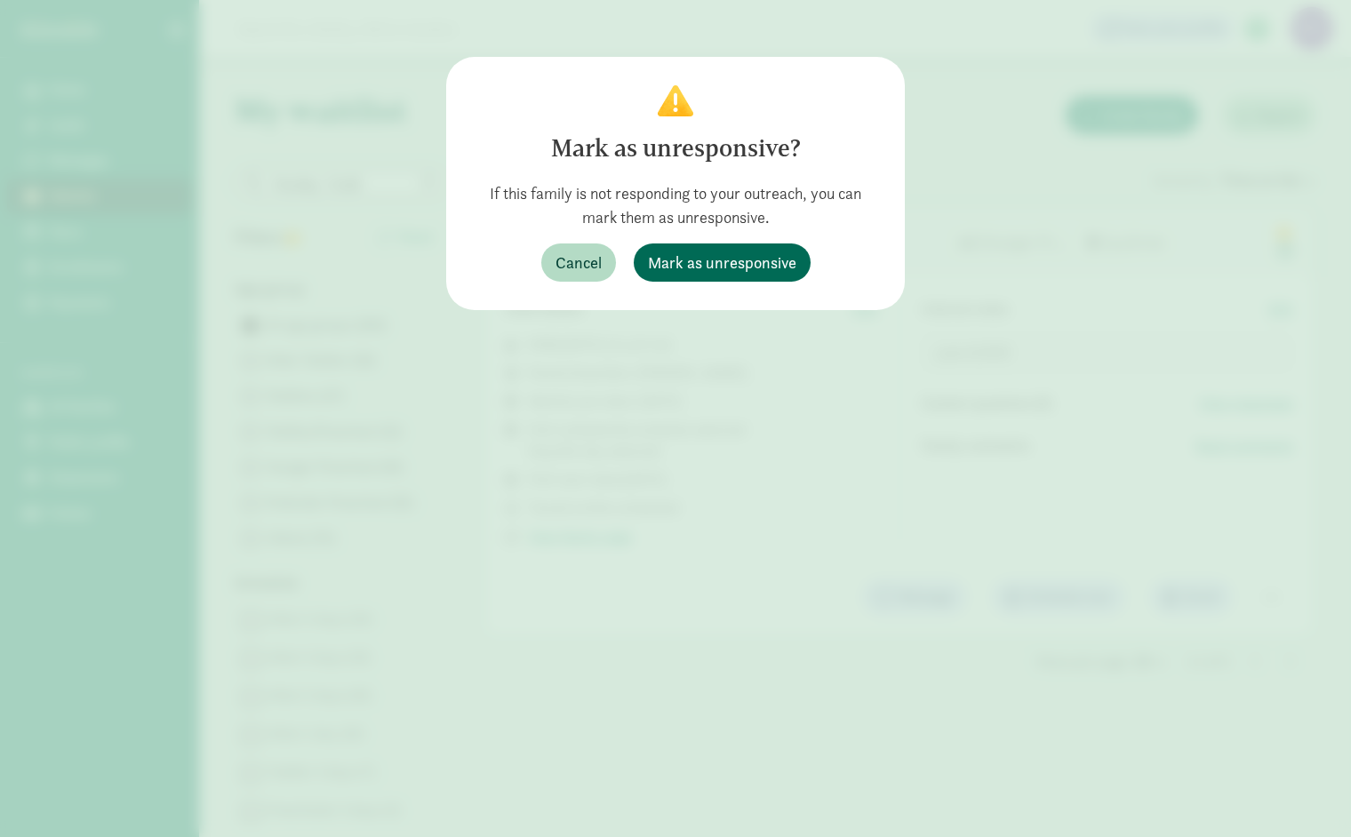
click at [730, 257] on span "Mark as unresponsive" at bounding box center [722, 263] width 148 height 24
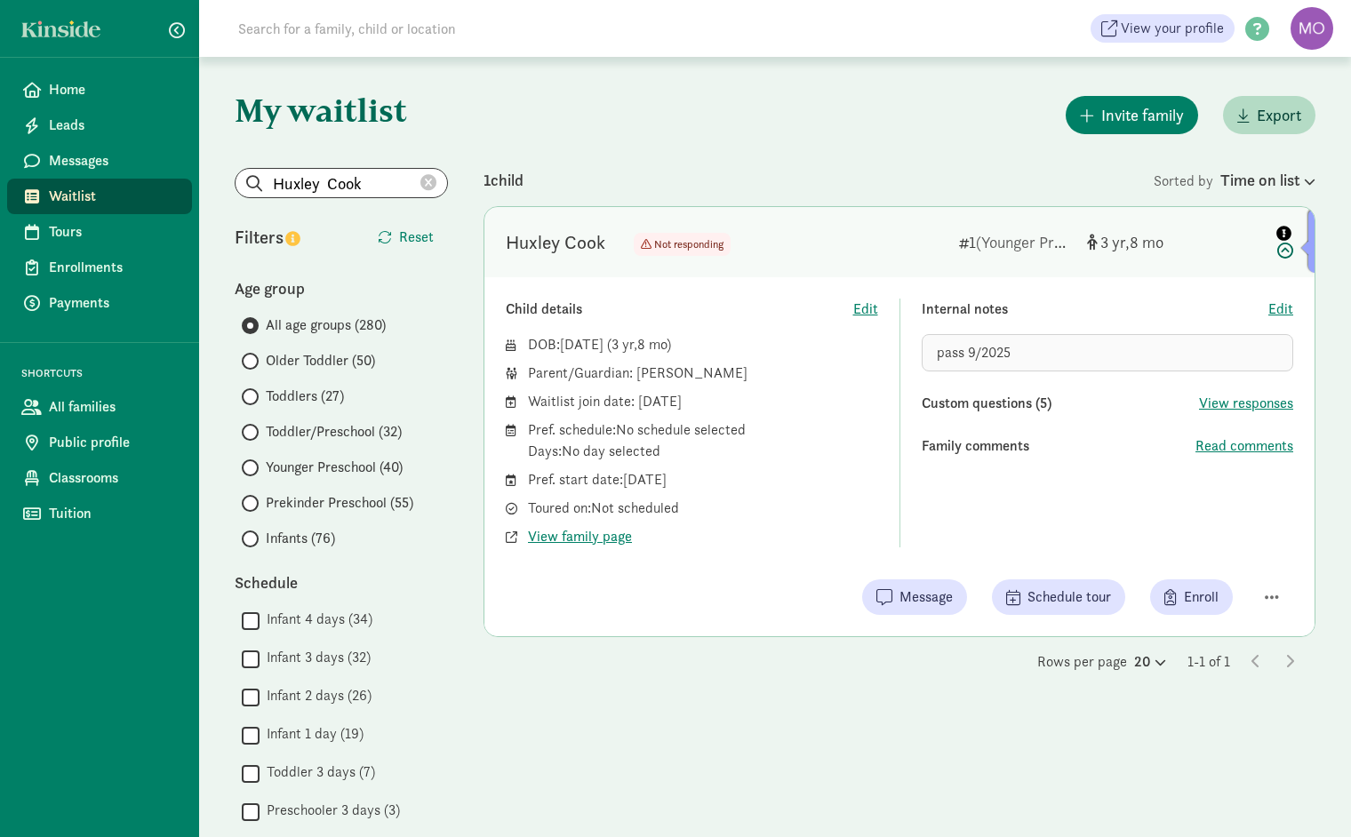
click at [1283, 256] on icon at bounding box center [1282, 239] width 21 height 37
click at [1286, 252] on icon at bounding box center [1282, 239] width 21 height 37
click at [1280, 248] on icon at bounding box center [1282, 239] width 21 height 37
click at [1289, 251] on icon at bounding box center [1282, 239] width 21 height 37
click at [431, 179] on icon at bounding box center [428, 183] width 16 height 16
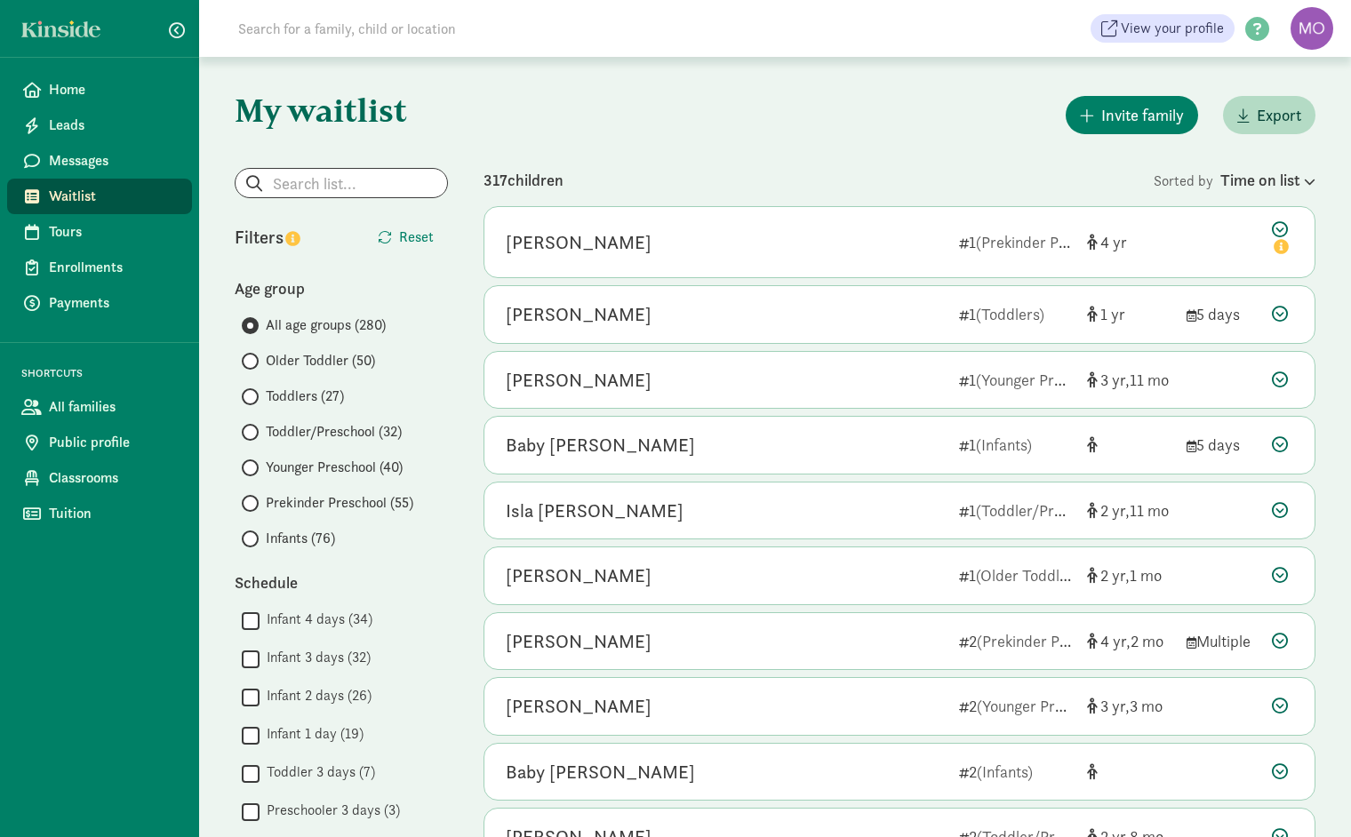
click at [292, 404] on span "Toddlers (27)" at bounding box center [305, 396] width 78 height 21
click at [253, 403] on input "Toddlers (27)" at bounding box center [248, 397] width 12 height 12
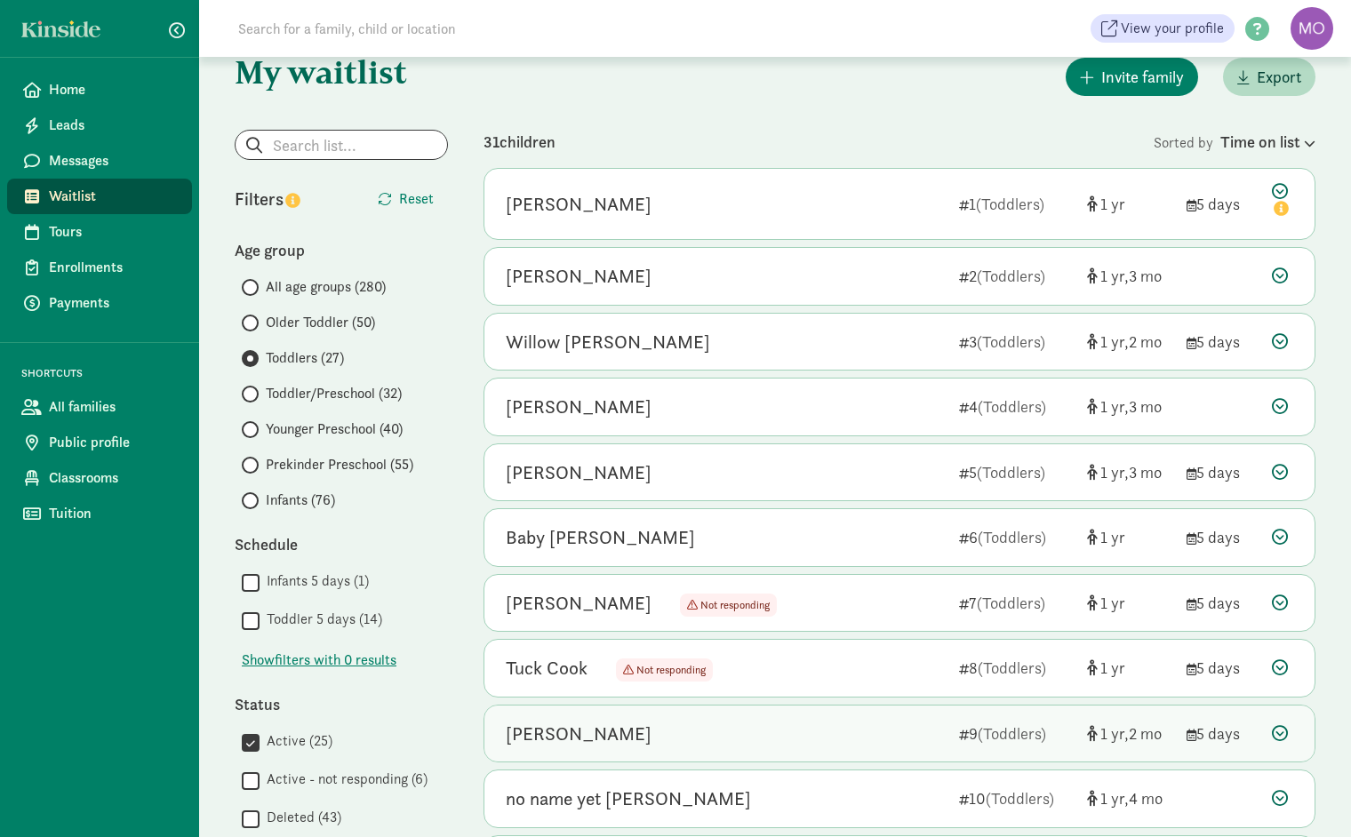
scroll to position [17, 0]
